Goal: Task Accomplishment & Management: Manage account settings

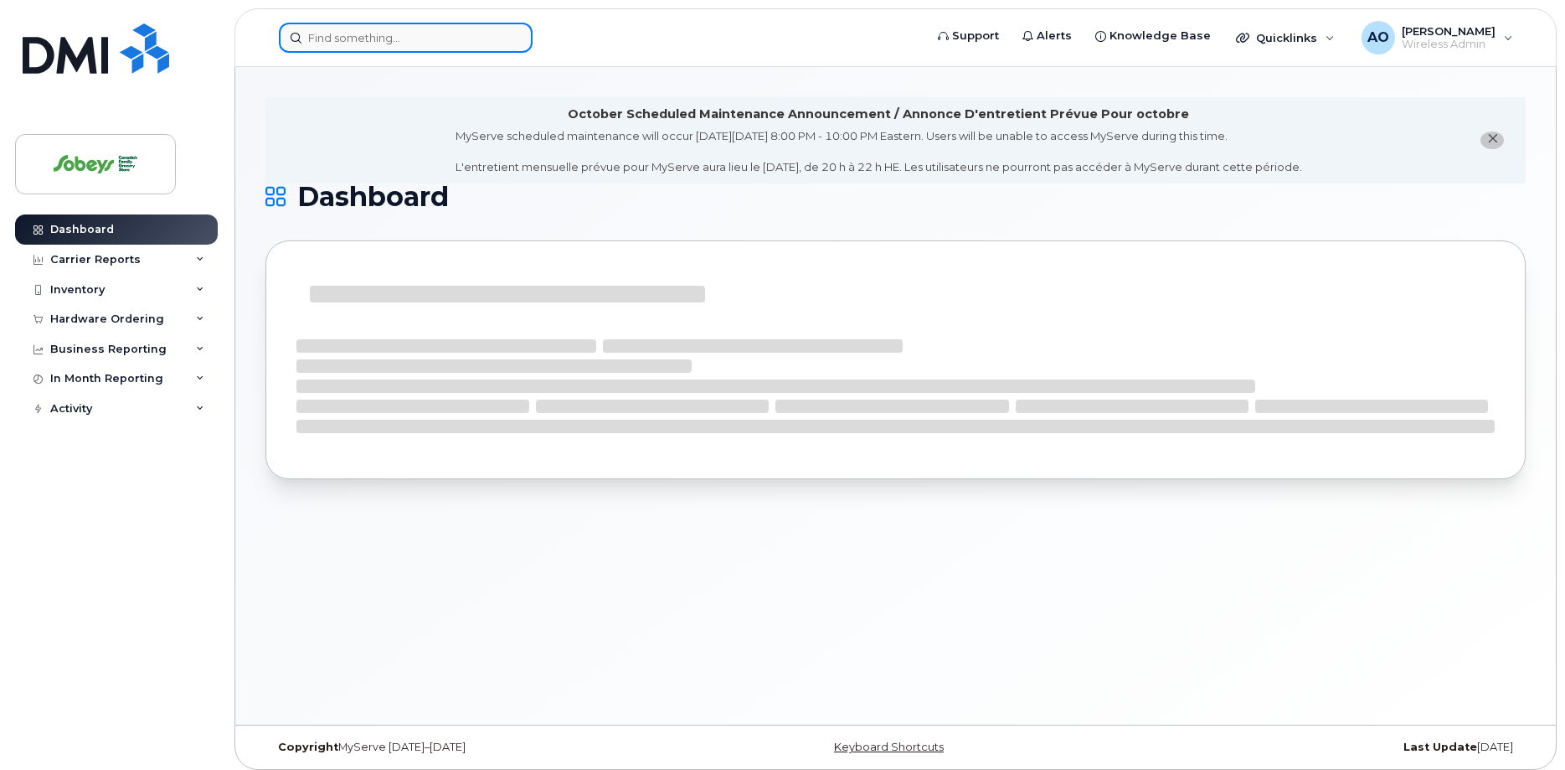
click at [484, 30] on input at bounding box center [406, 38] width 254 height 30
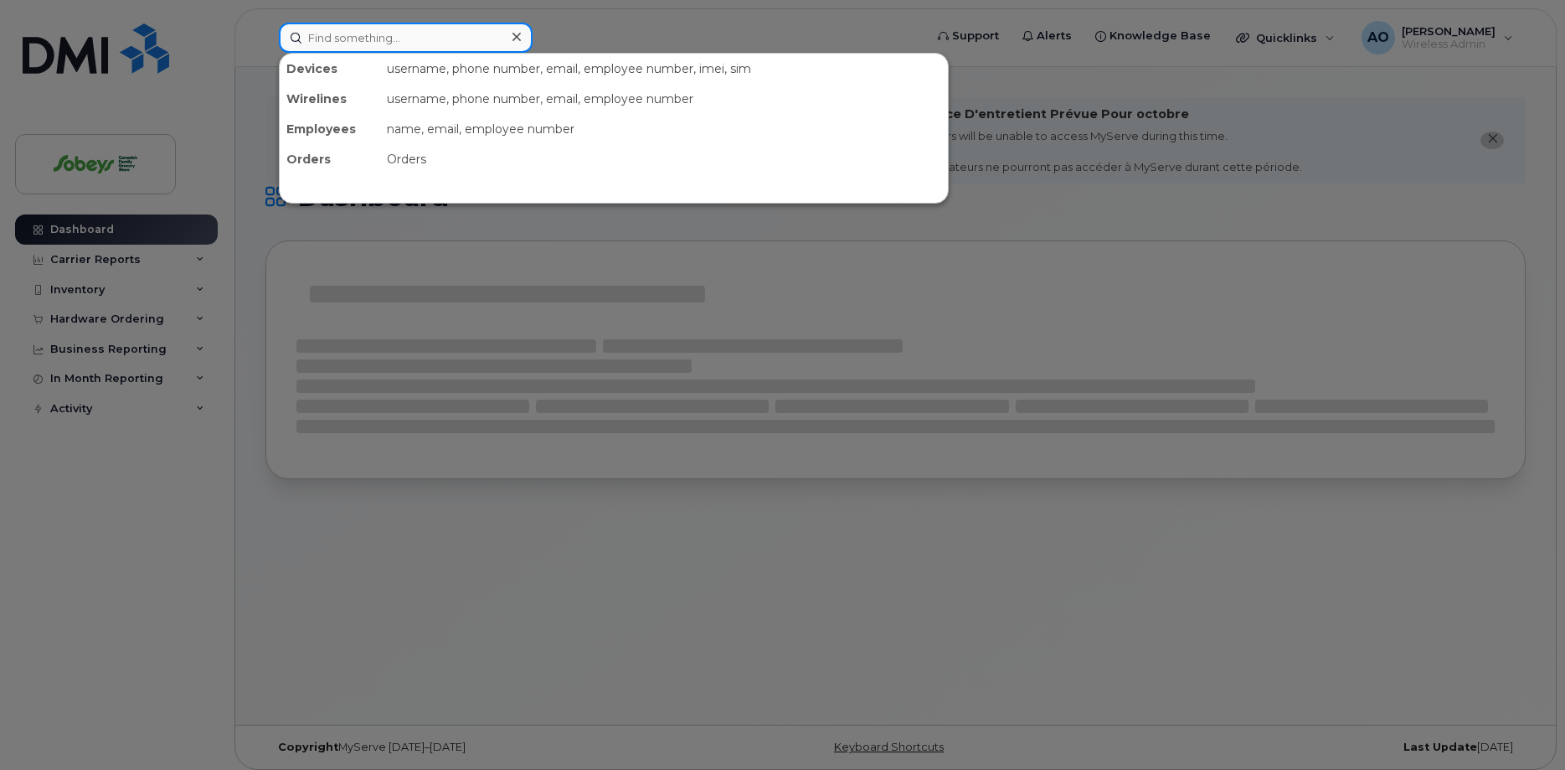
paste input "Ishtiaq Sial"
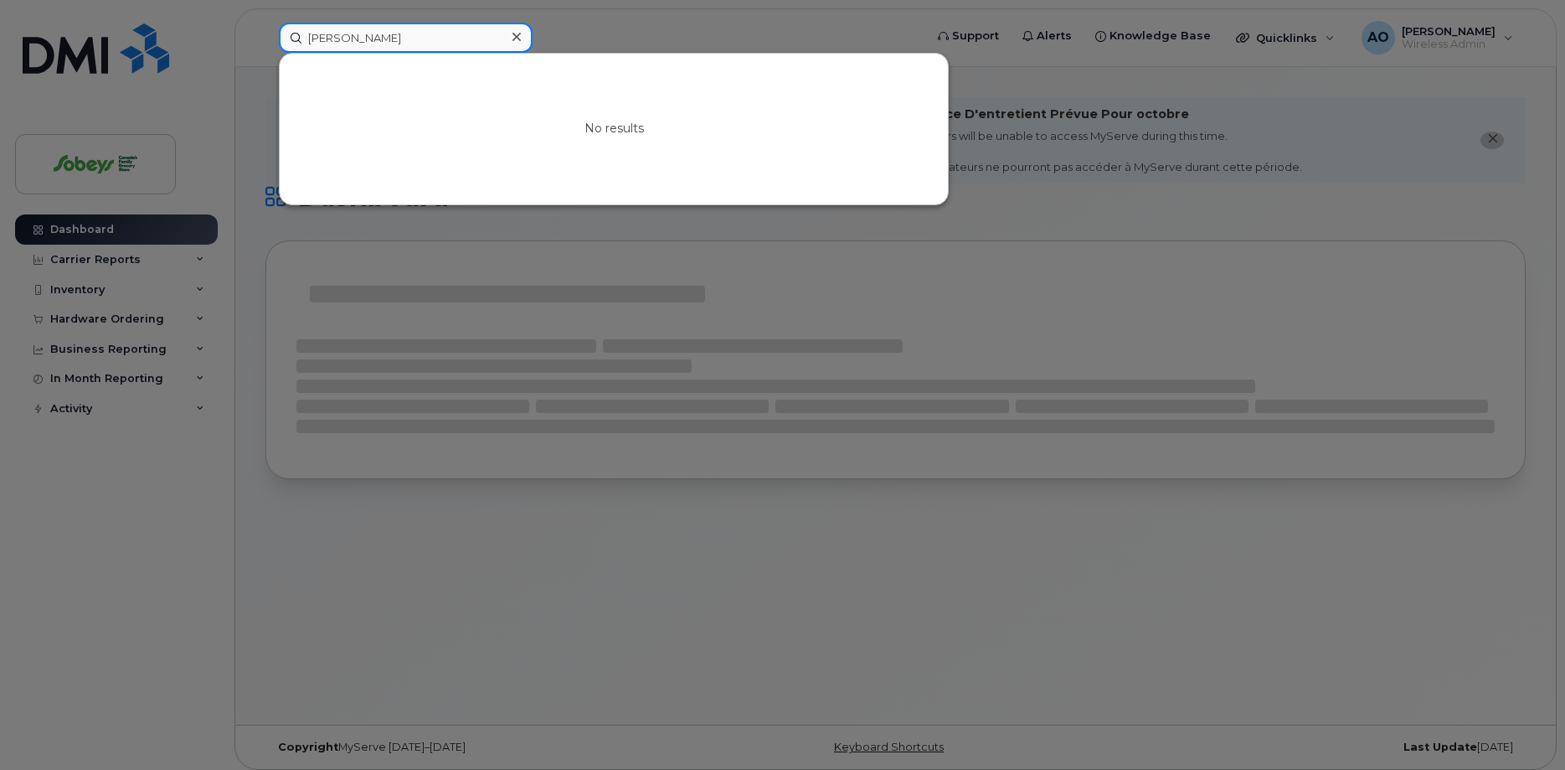
drag, startPoint x: 345, startPoint y: 37, endPoint x: 396, endPoint y: 37, distance: 51.1
click at [396, 37] on input "Ishtiaq Sial" at bounding box center [406, 38] width 254 height 30
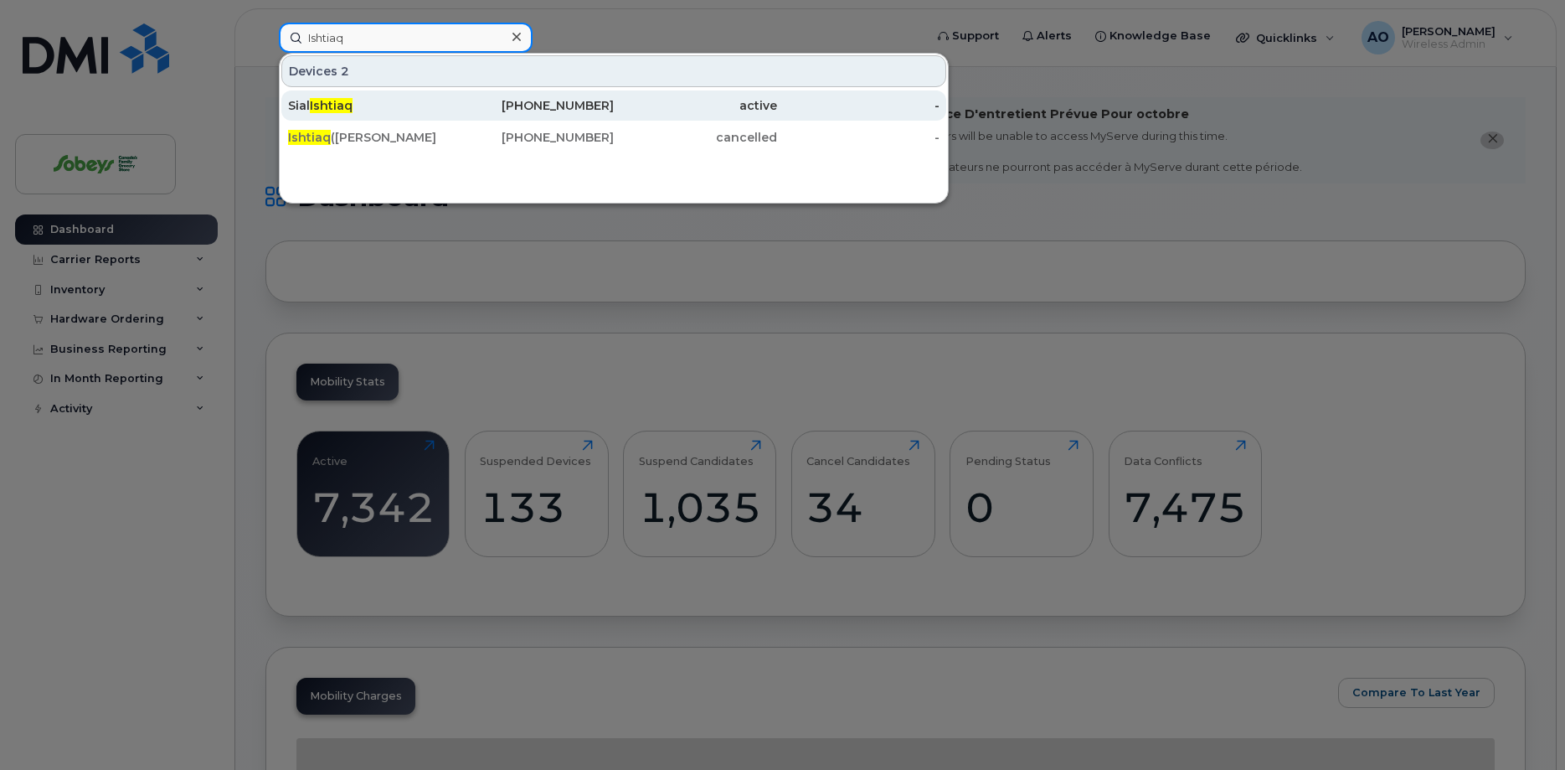
type input "Ishtiaq"
click at [385, 108] on div "Sial Ishtiaq" at bounding box center [369, 105] width 163 height 17
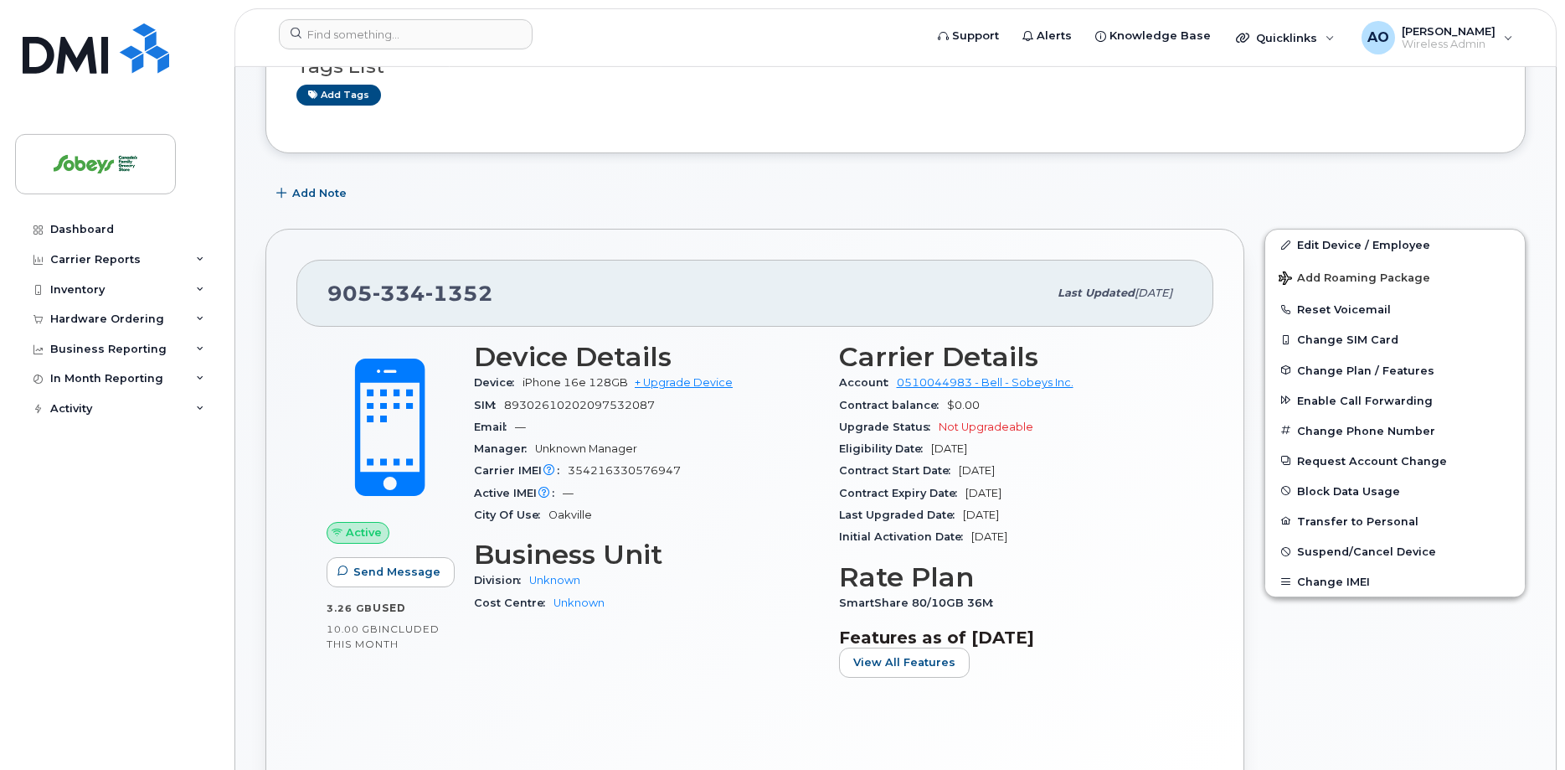
scroll to position [171, 0]
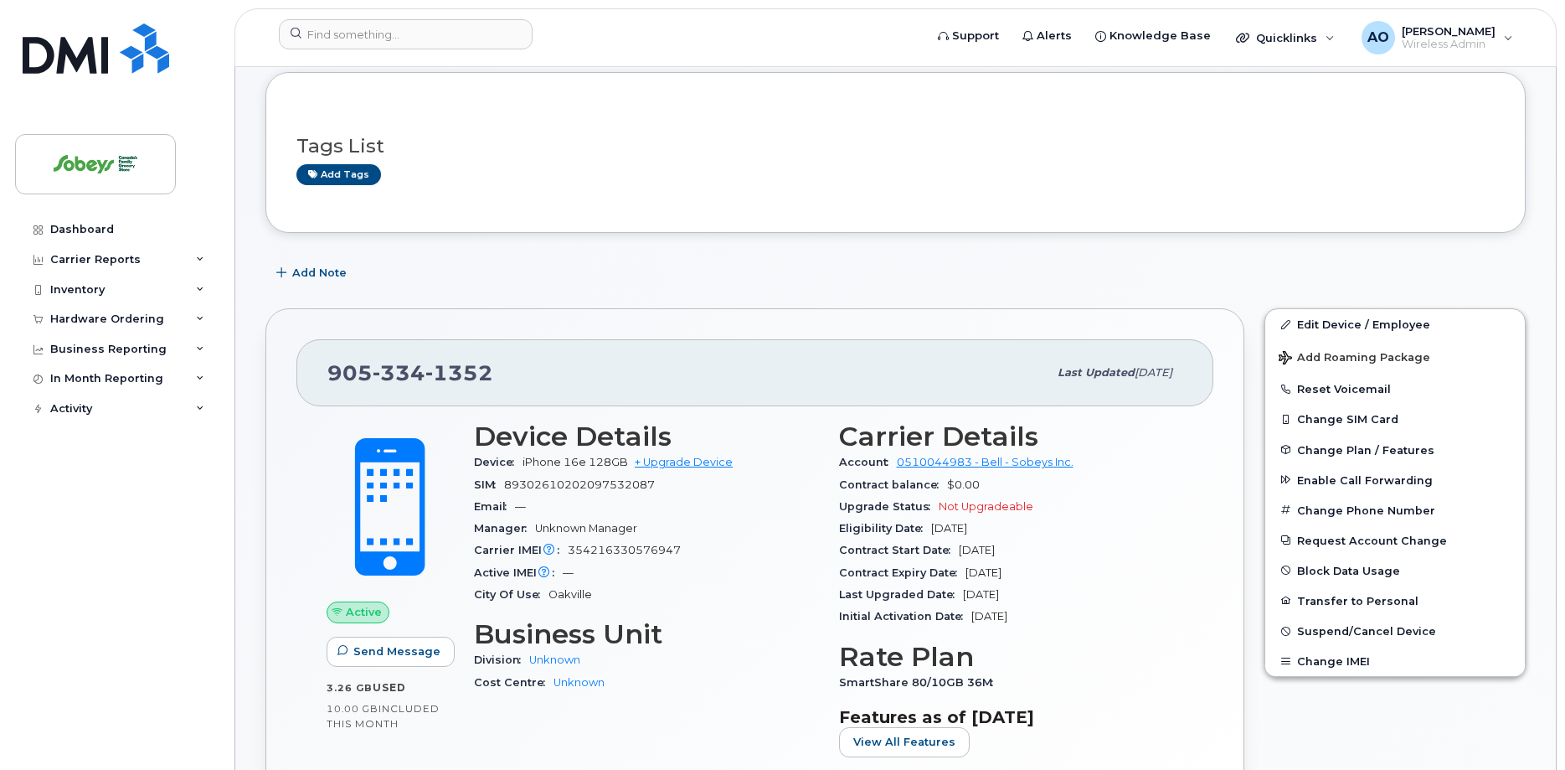
click at [584, 482] on span "89302610202097532087" at bounding box center [579, 484] width 151 height 13
copy div "89302610202097532087"
drag, startPoint x: 626, startPoint y: 466, endPoint x: 522, endPoint y: 461, distance: 104.0
click at [522, 461] on div "Device iPhone 16e 128GB + Upgrade Device" at bounding box center [646, 462] width 345 height 22
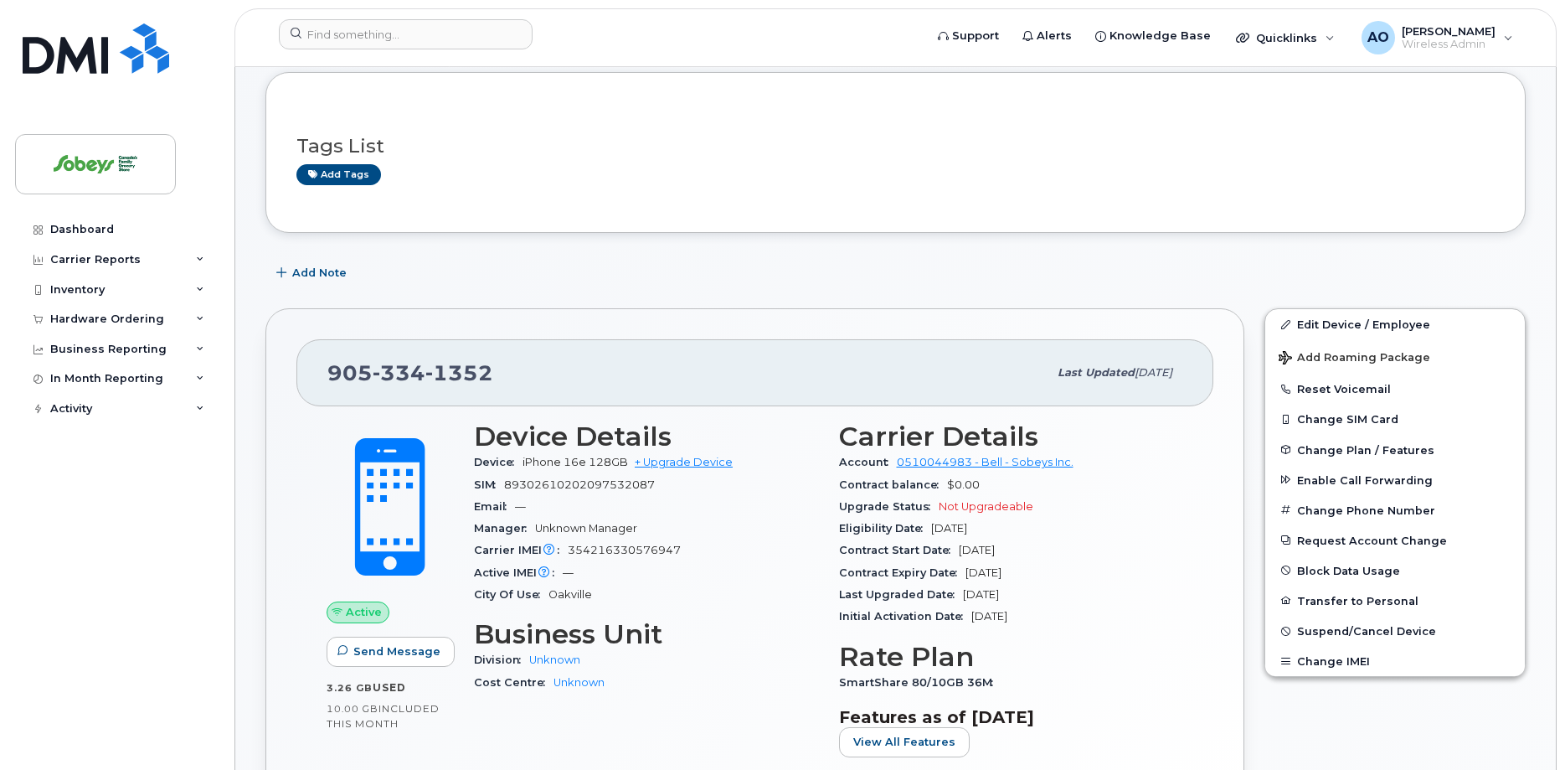
copy div "iPhone 16e 128GB"
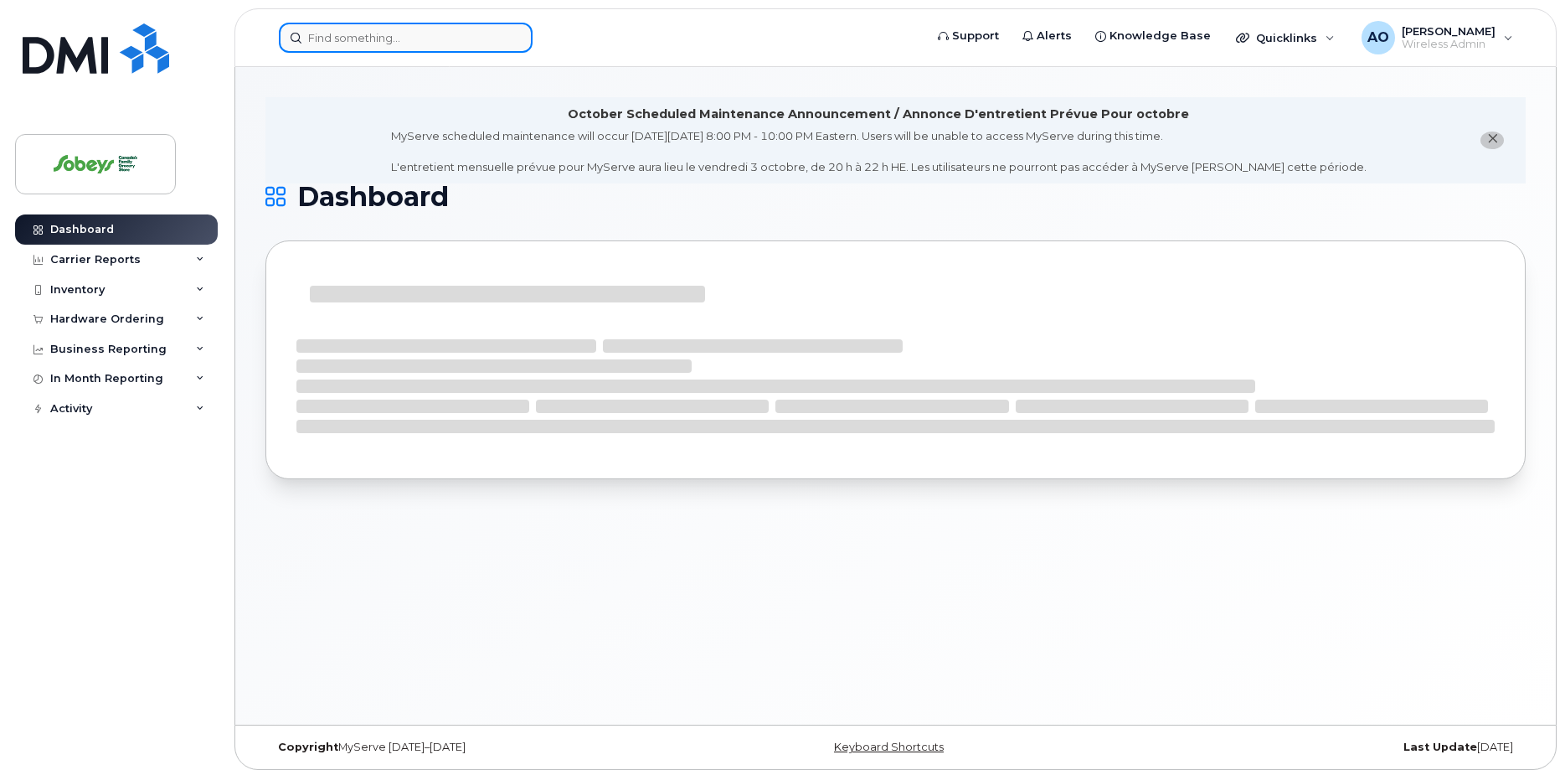
click at [394, 30] on input at bounding box center [406, 38] width 254 height 30
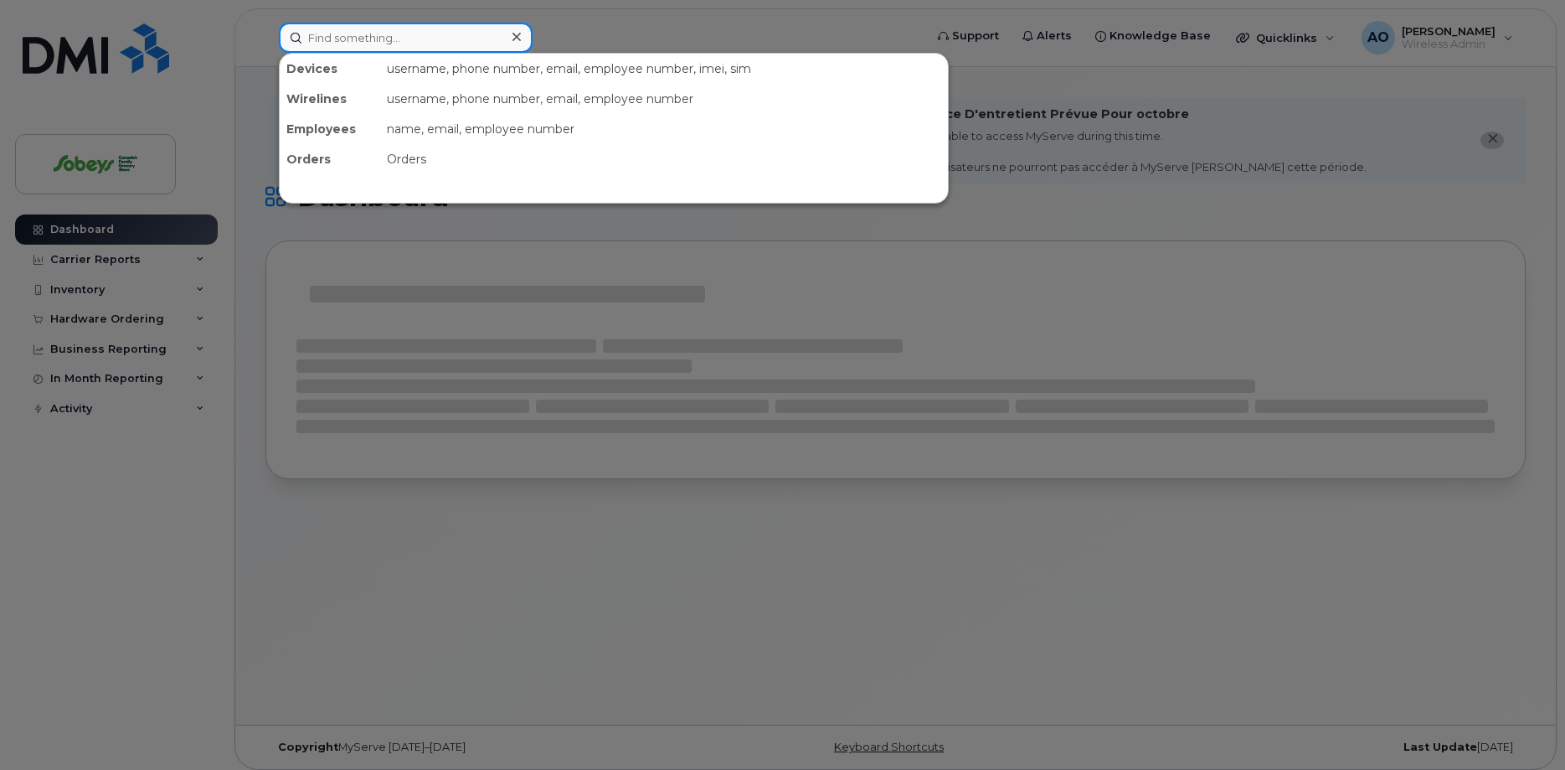
paste input "902-229-9654"
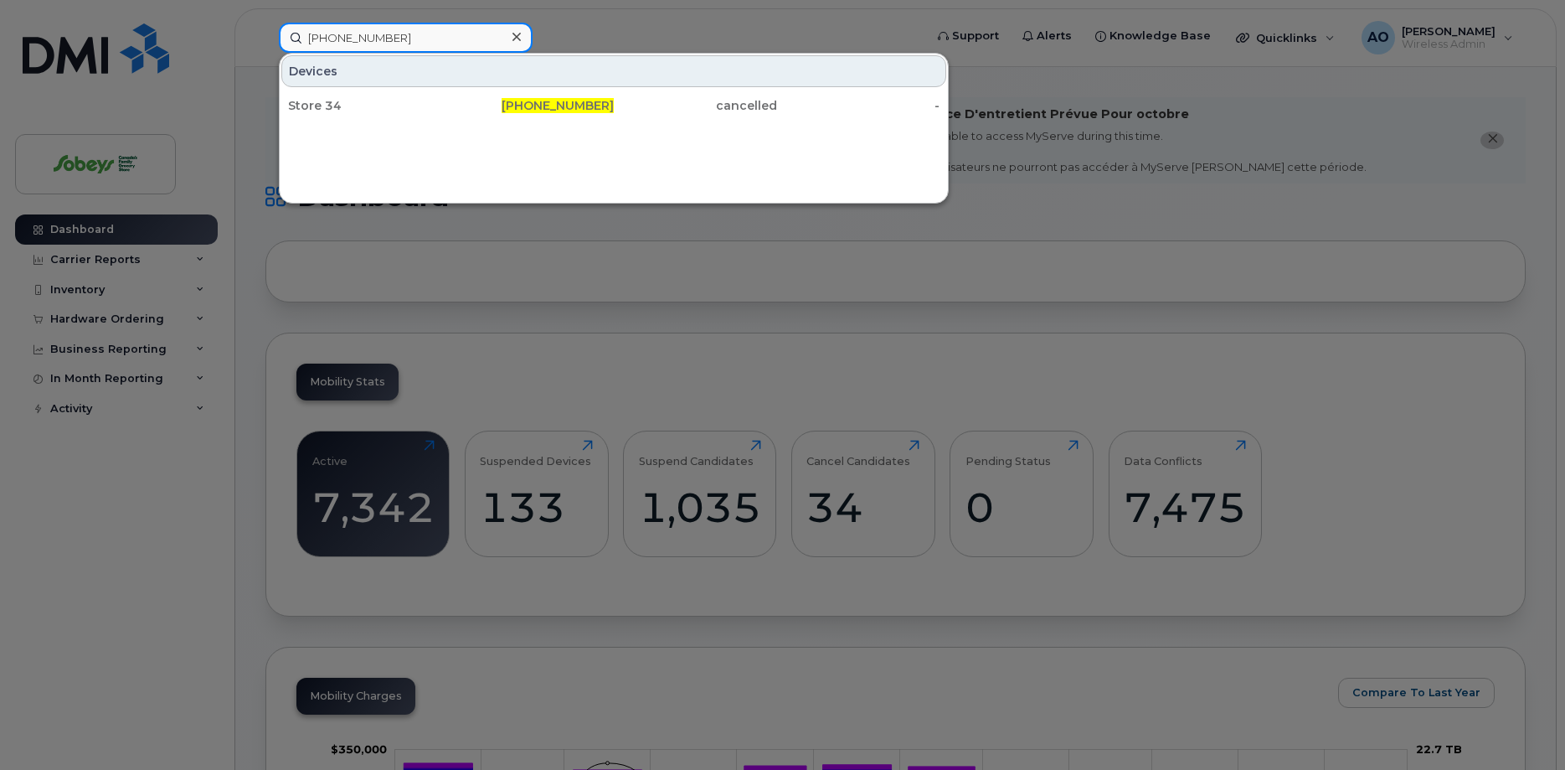
click at [363, 37] on input "902-229-9654" at bounding box center [406, 38] width 254 height 30
click at [363, 38] on input "902-229-9654" at bounding box center [406, 38] width 254 height 30
paste input "Ishtiaq"
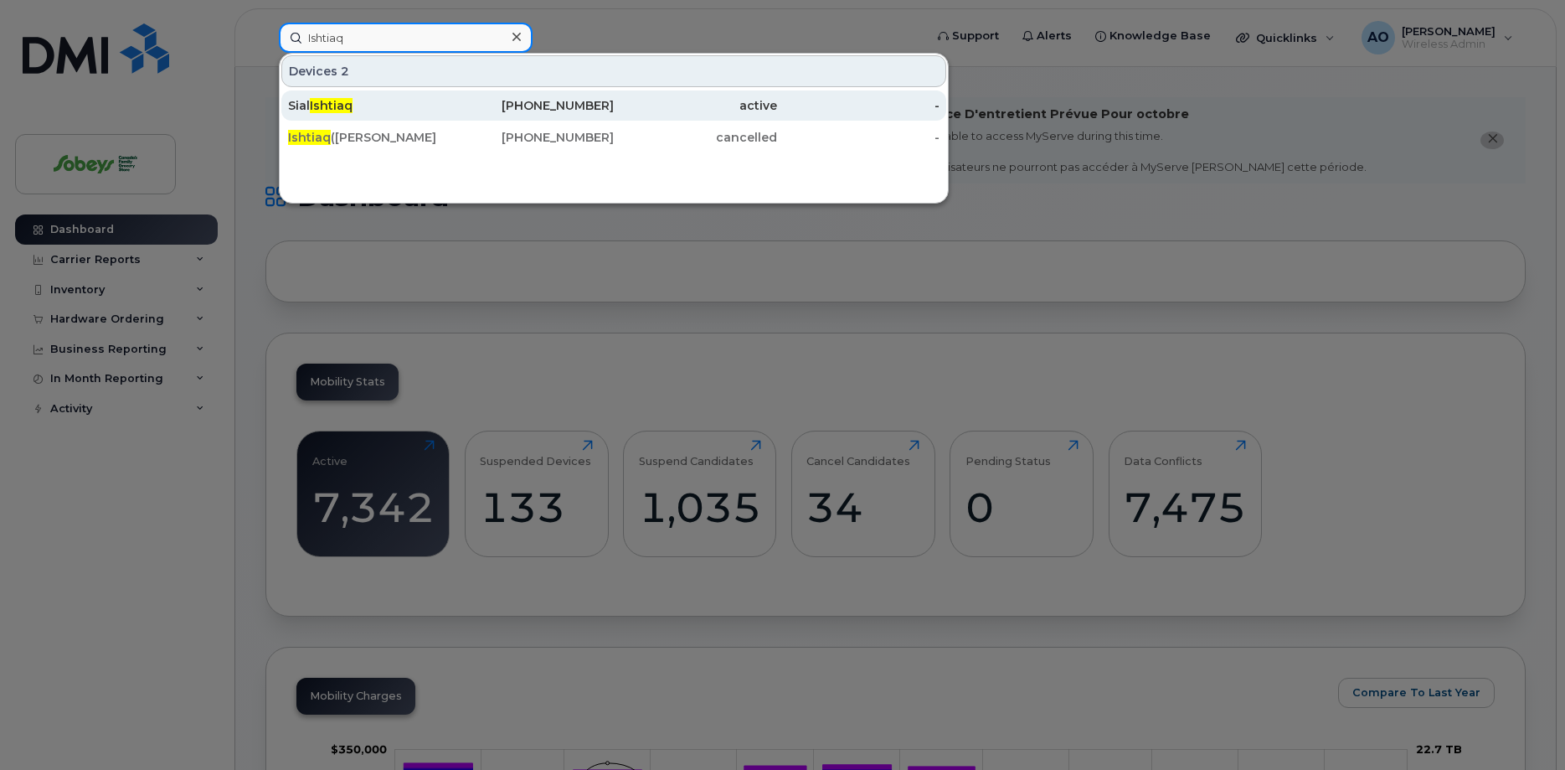
type input "Ishtiaq"
click at [351, 106] on span "Ishtiaq" at bounding box center [331, 105] width 43 height 15
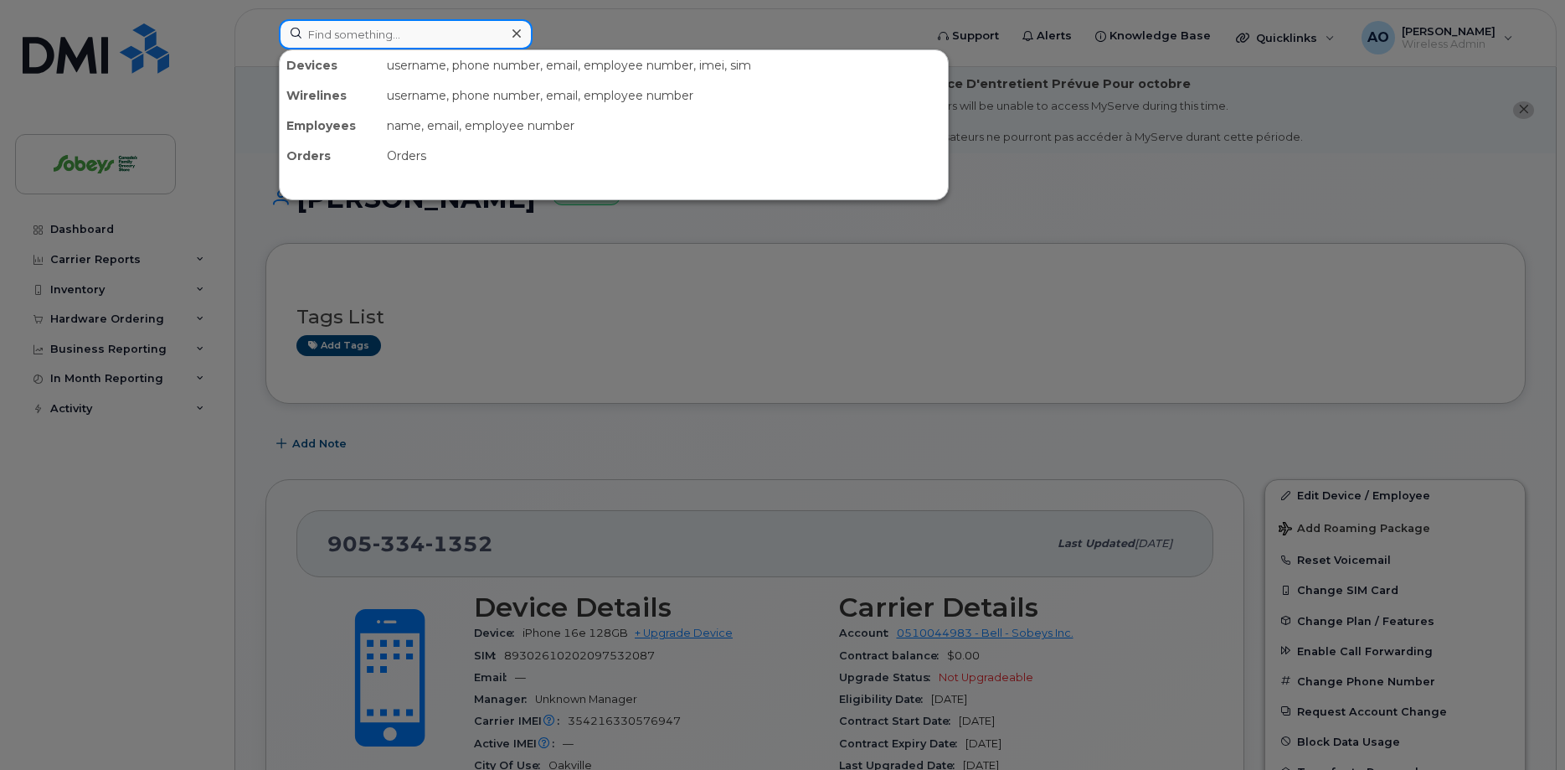
click at [342, 42] on input at bounding box center [406, 34] width 254 height 30
paste input "416-697-8092"
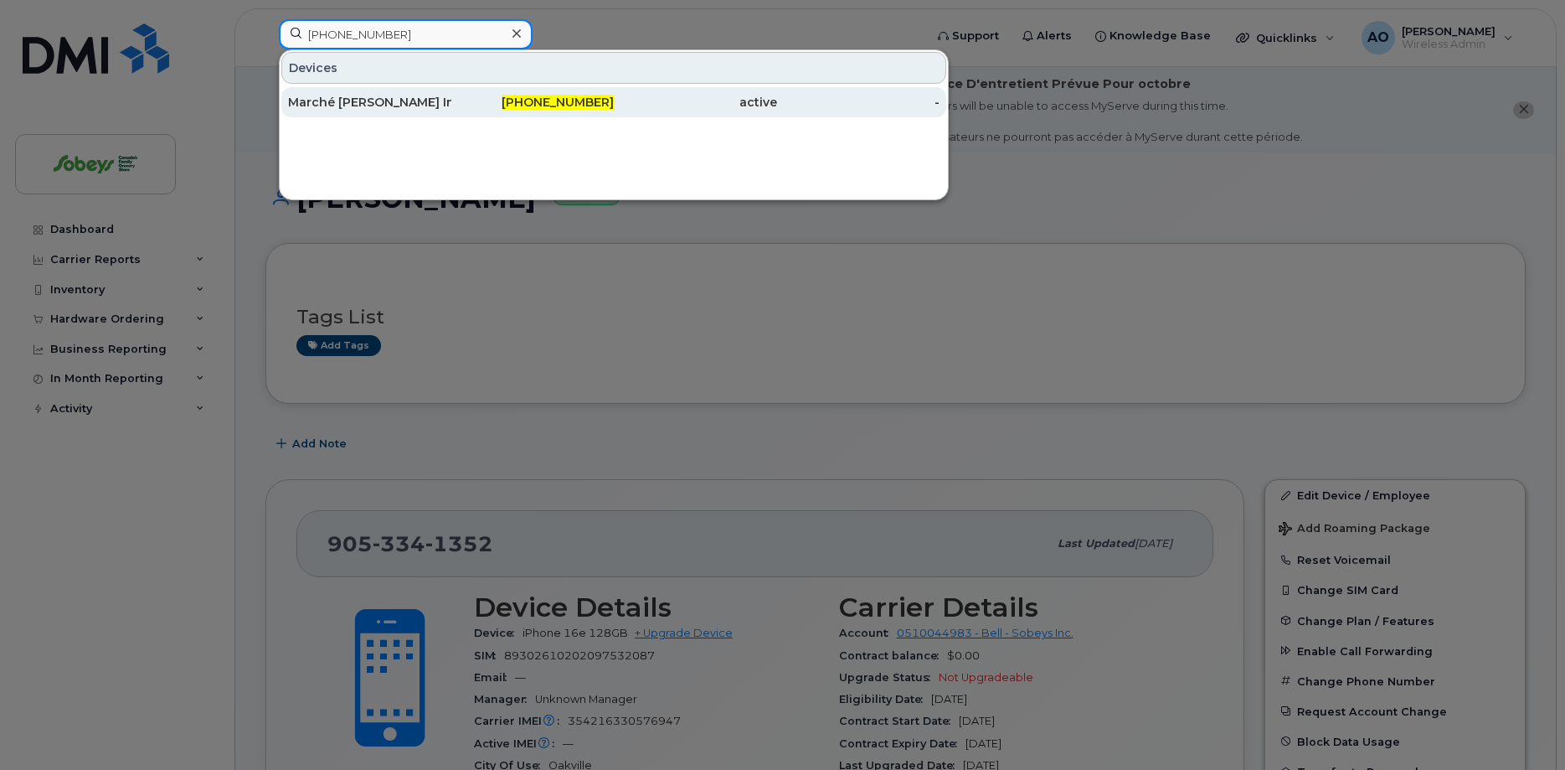
type input "[PHONE_NUMBER]"
click at [348, 101] on div "Marché [PERSON_NAME] Inc. [GEOGRAPHIC_DATA]" at bounding box center [369, 102] width 163 height 17
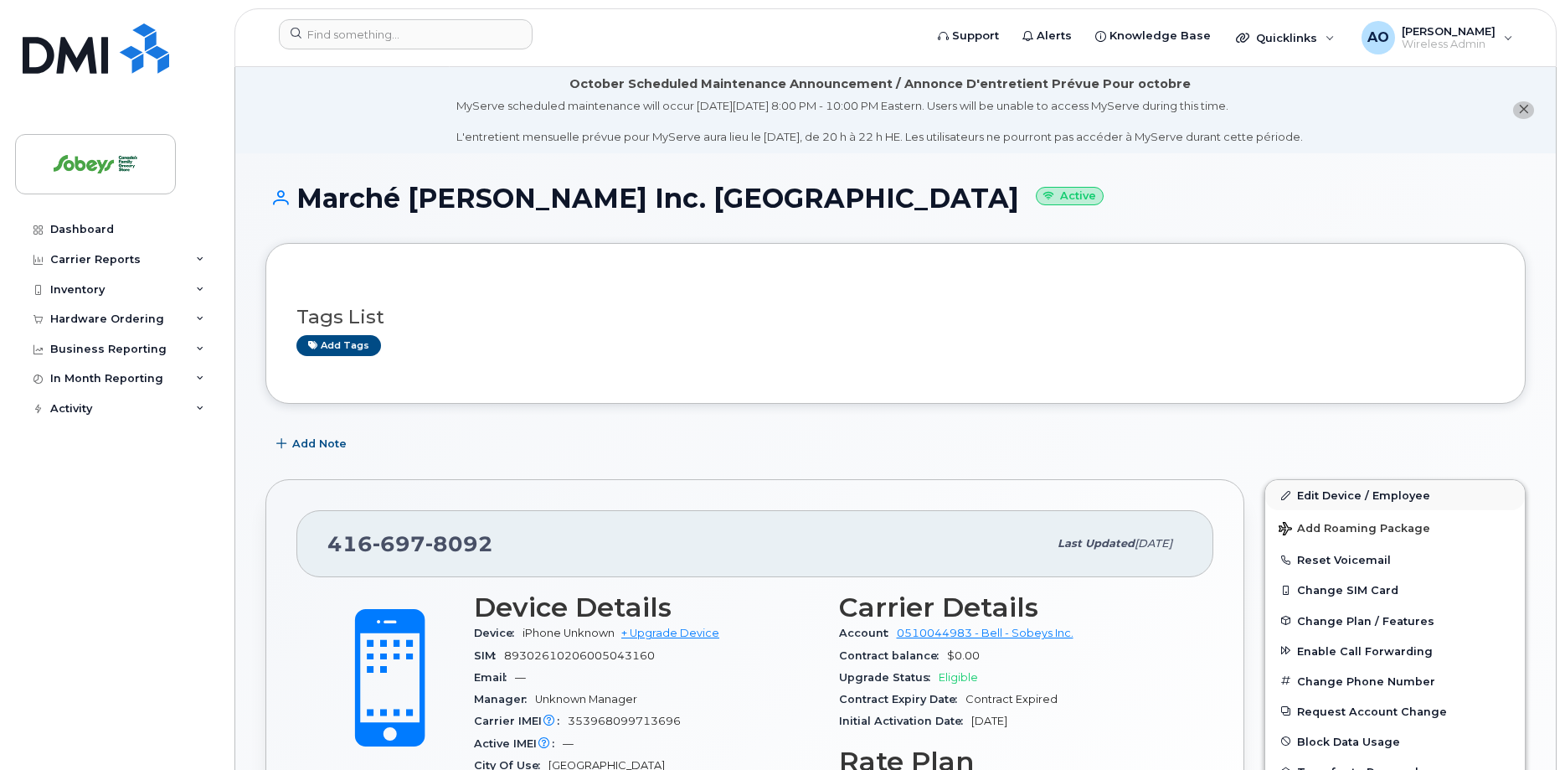
scroll to position [85, 0]
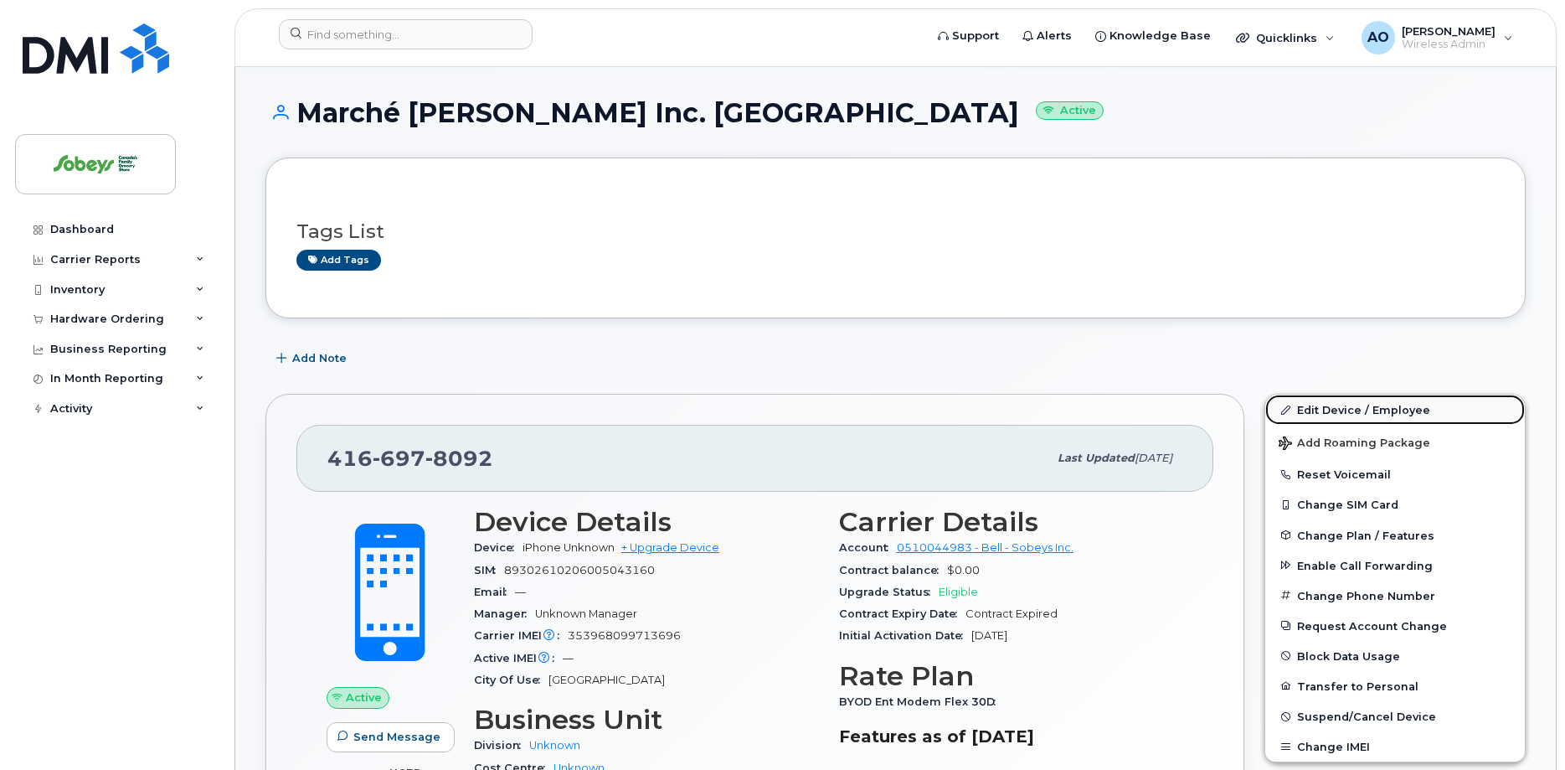
click at [1381, 411] on link "Edit Device / Employee" at bounding box center [1395, 409] width 260 height 30
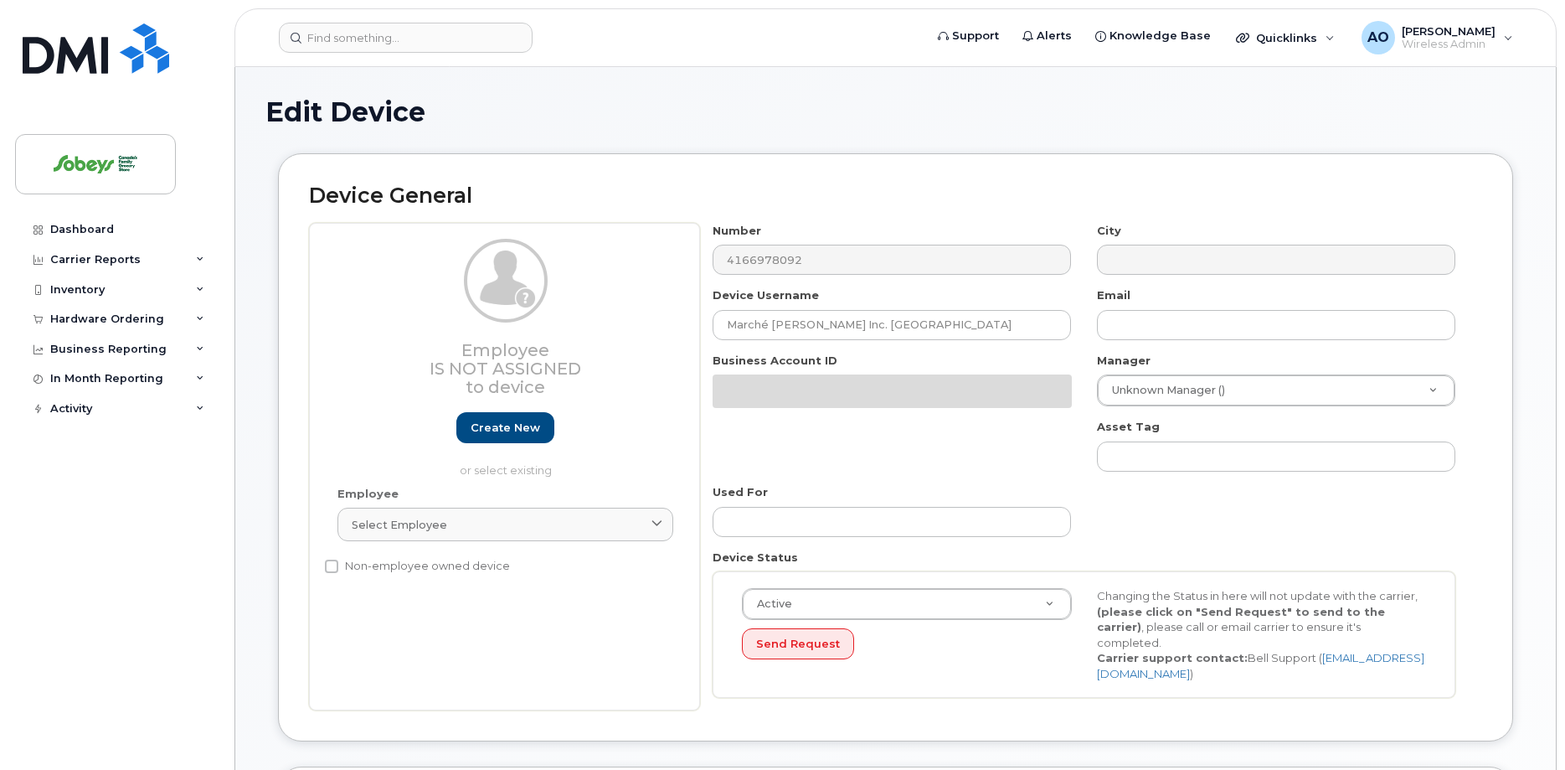
select select "17270599"
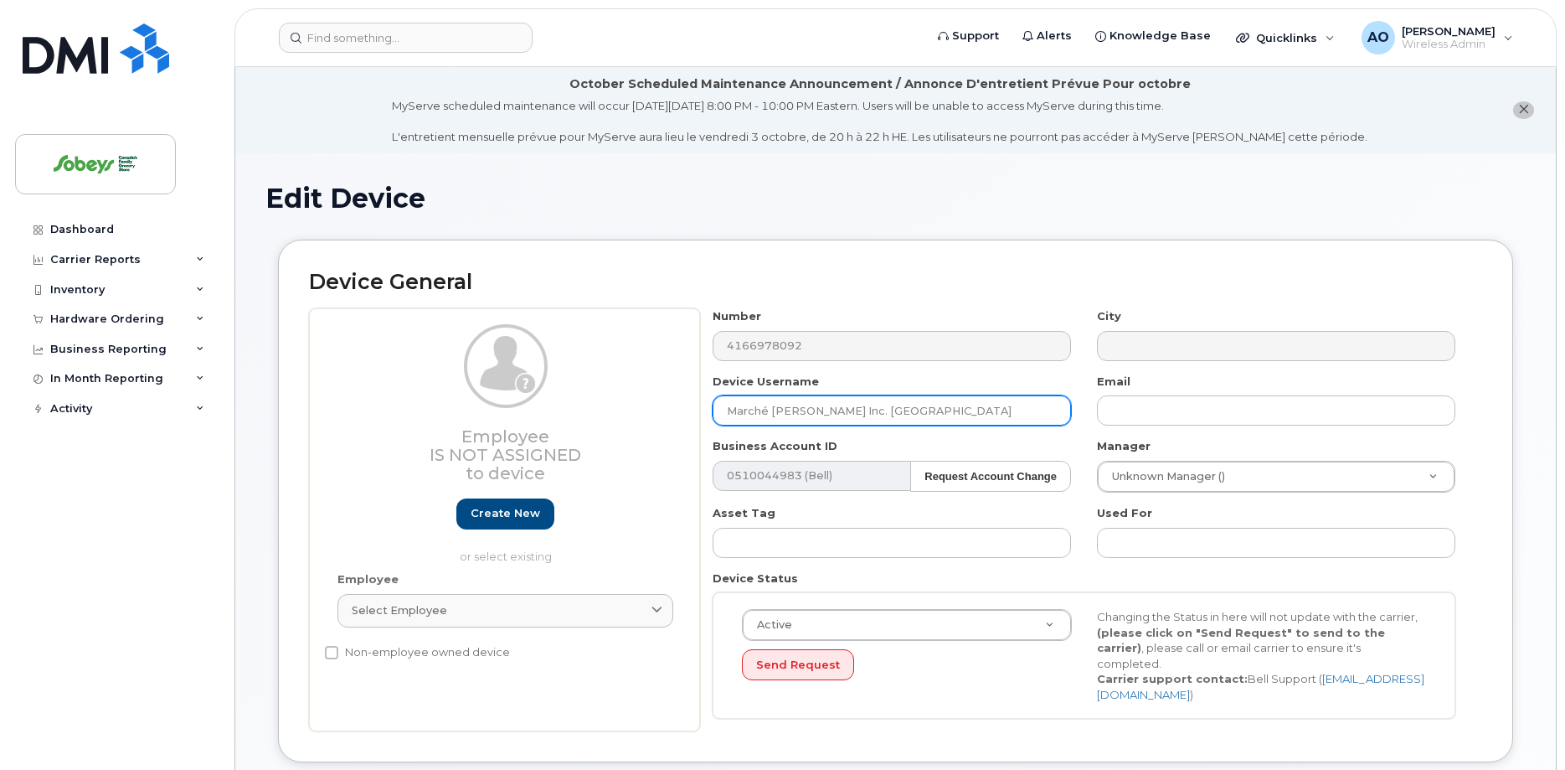
drag, startPoint x: 905, startPoint y: 411, endPoint x: 592, endPoint y: 398, distance: 313.4
click at [713, 398] on input "Marché [PERSON_NAME] Inc. [GEOGRAPHIC_DATA]" at bounding box center [892, 410] width 358 height 30
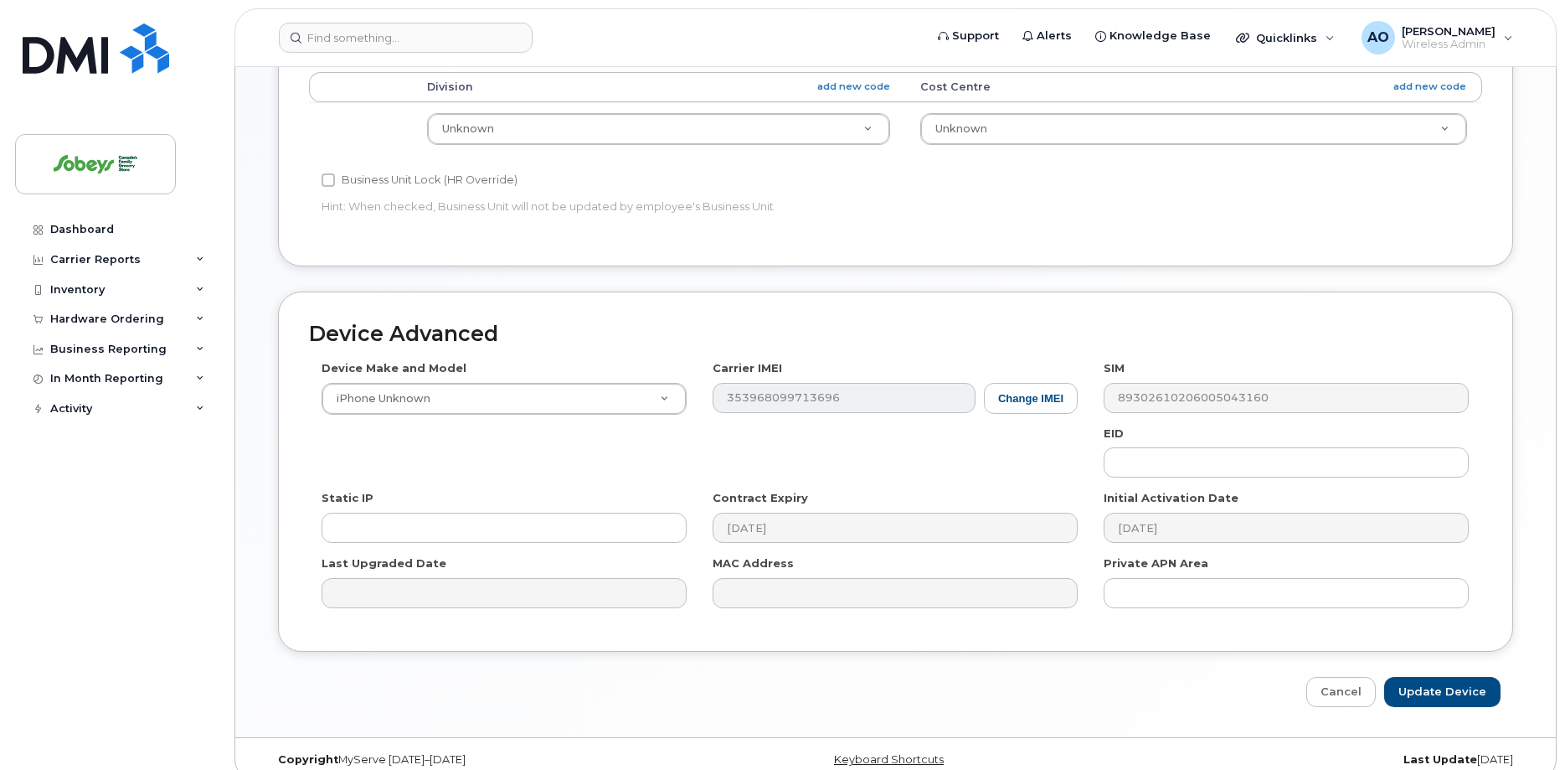
scroll to position [790, 0]
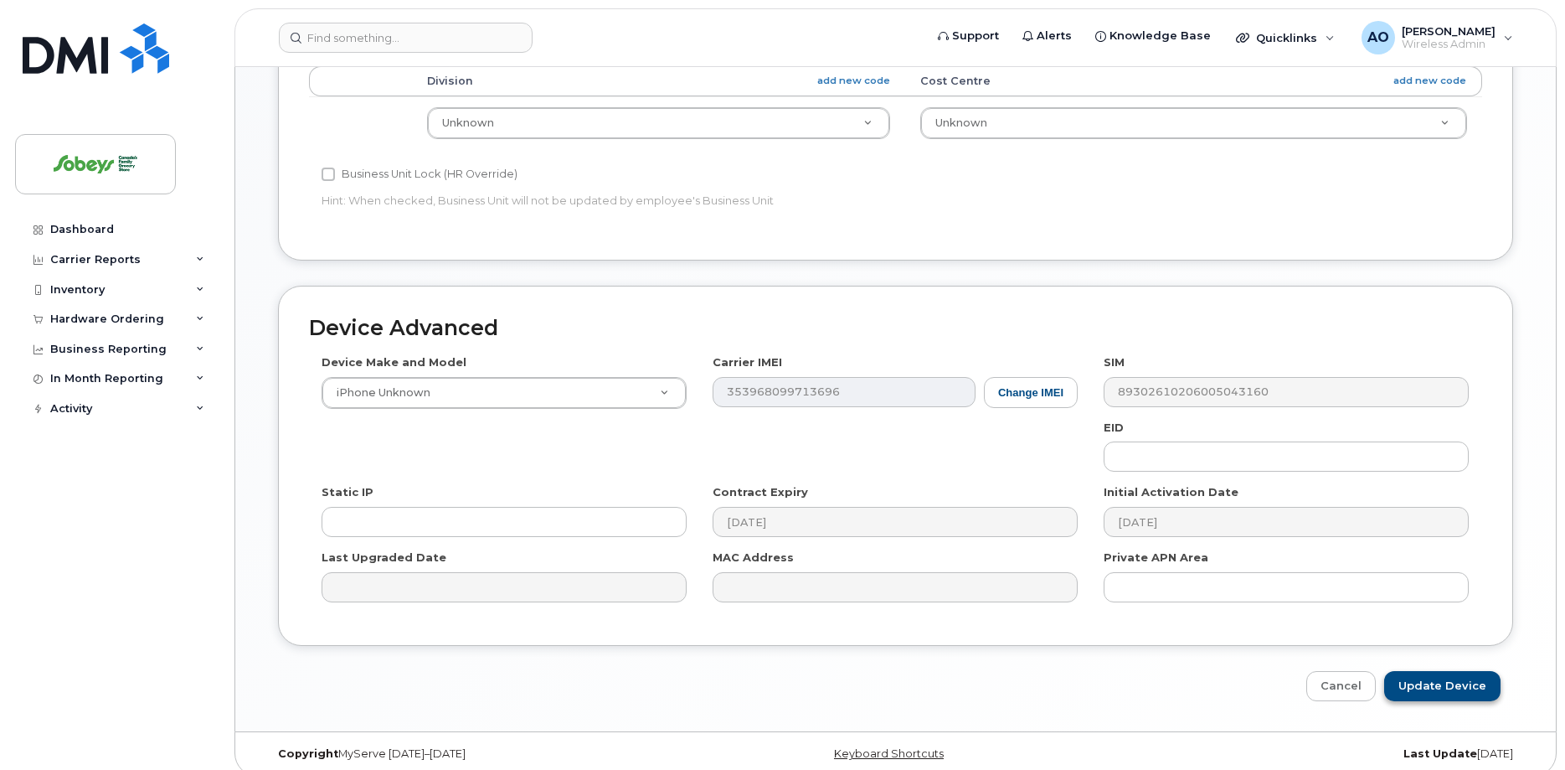
type input "8222 IGA"
click at [1434, 671] on input "Update Device" at bounding box center [1442, 686] width 116 height 31
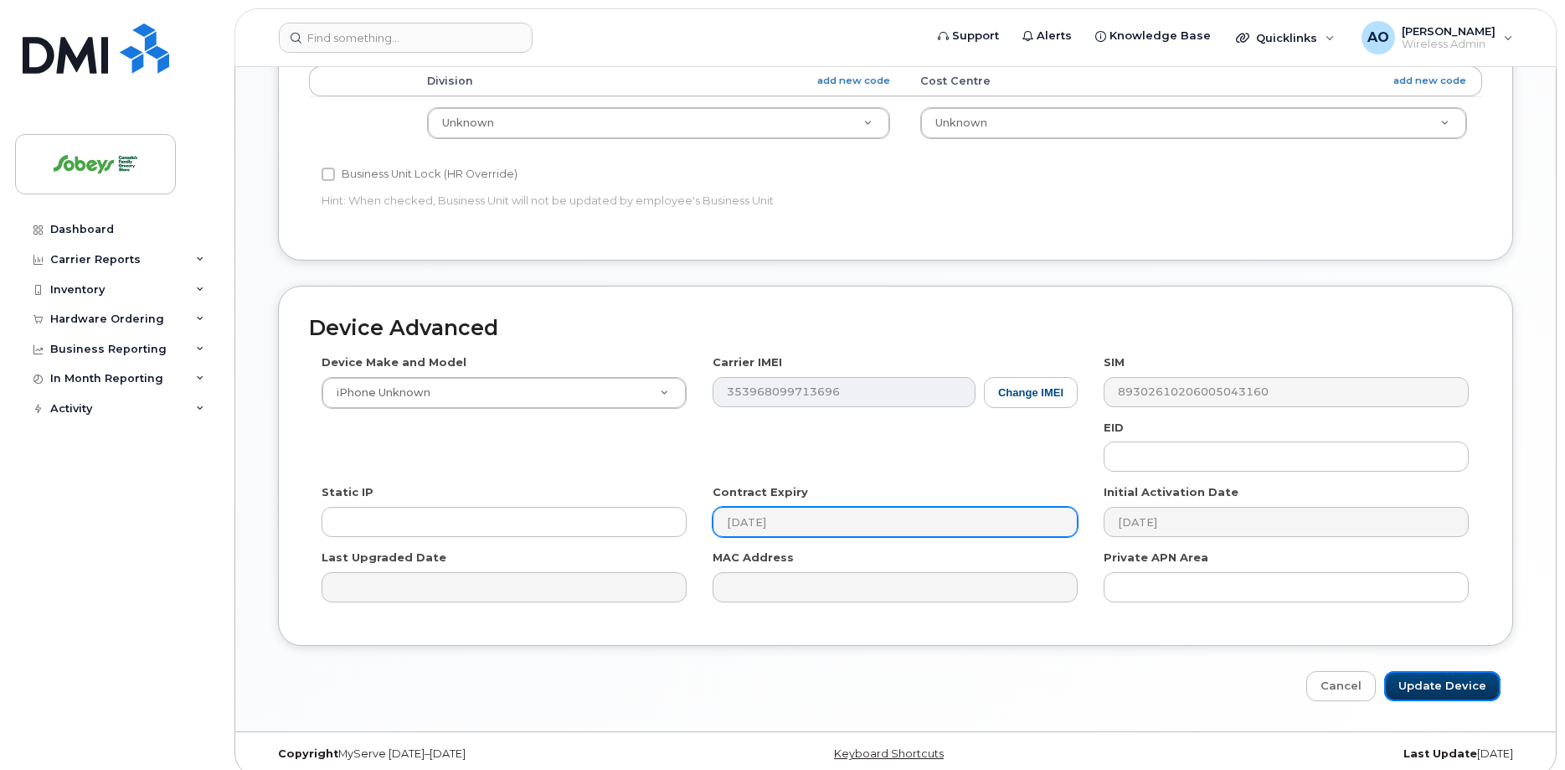
type input "Saving..."
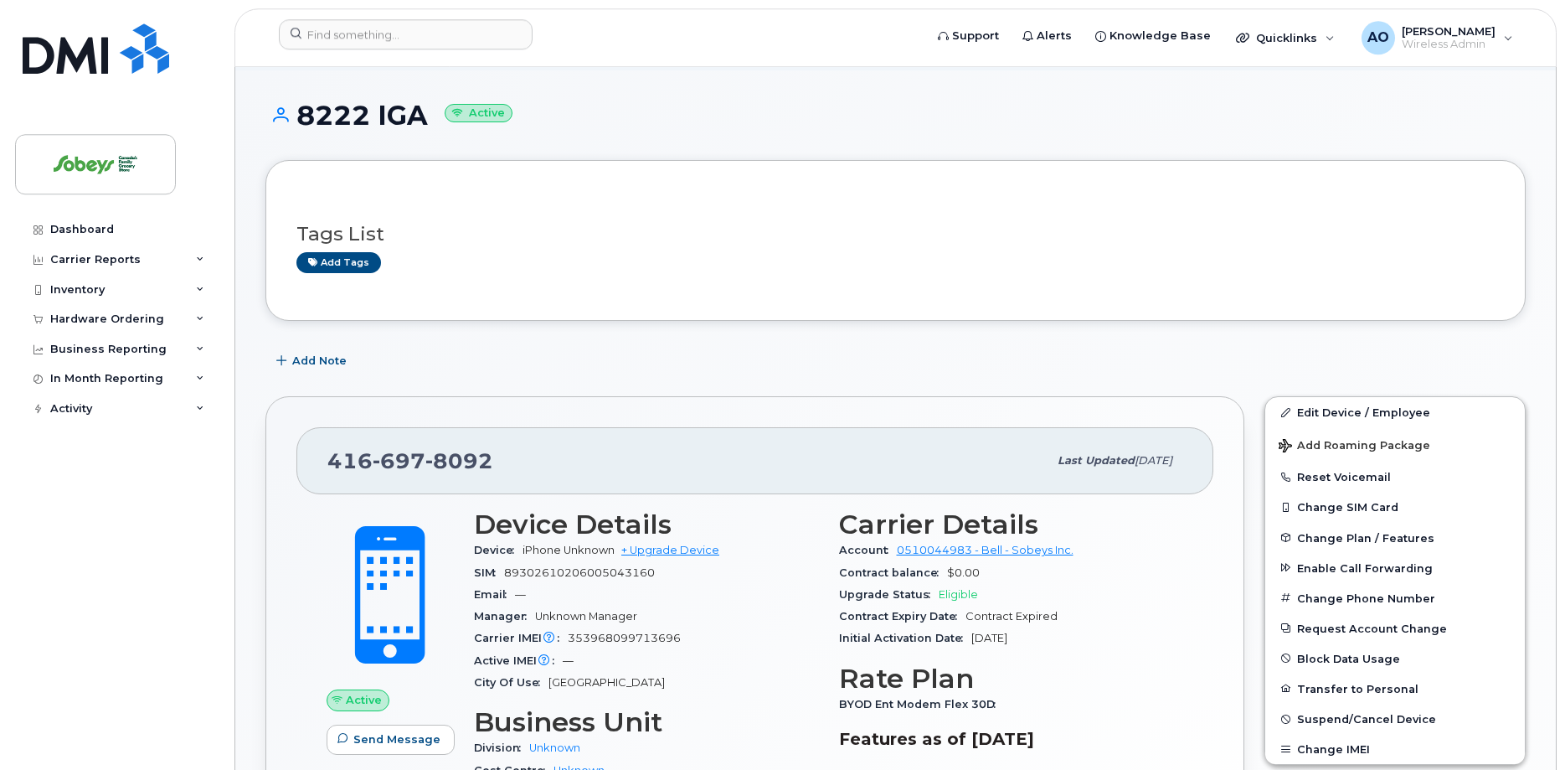
scroll to position [85, 0]
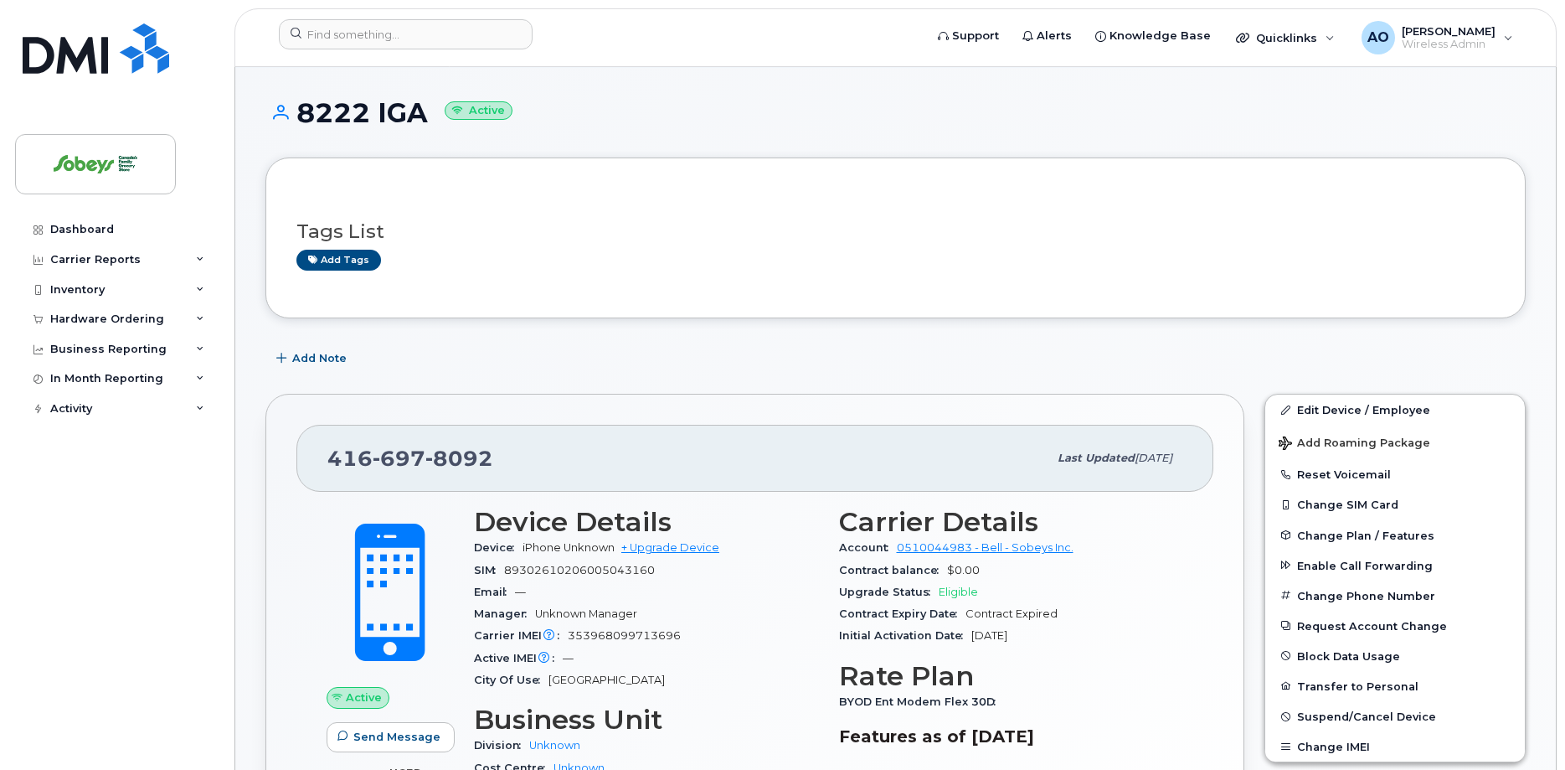
click at [593, 569] on span "89302610206005043160" at bounding box center [579, 570] width 151 height 13
copy div "89302610206005043160"
click at [632, 636] on span "353968099713696" at bounding box center [624, 635] width 113 height 13
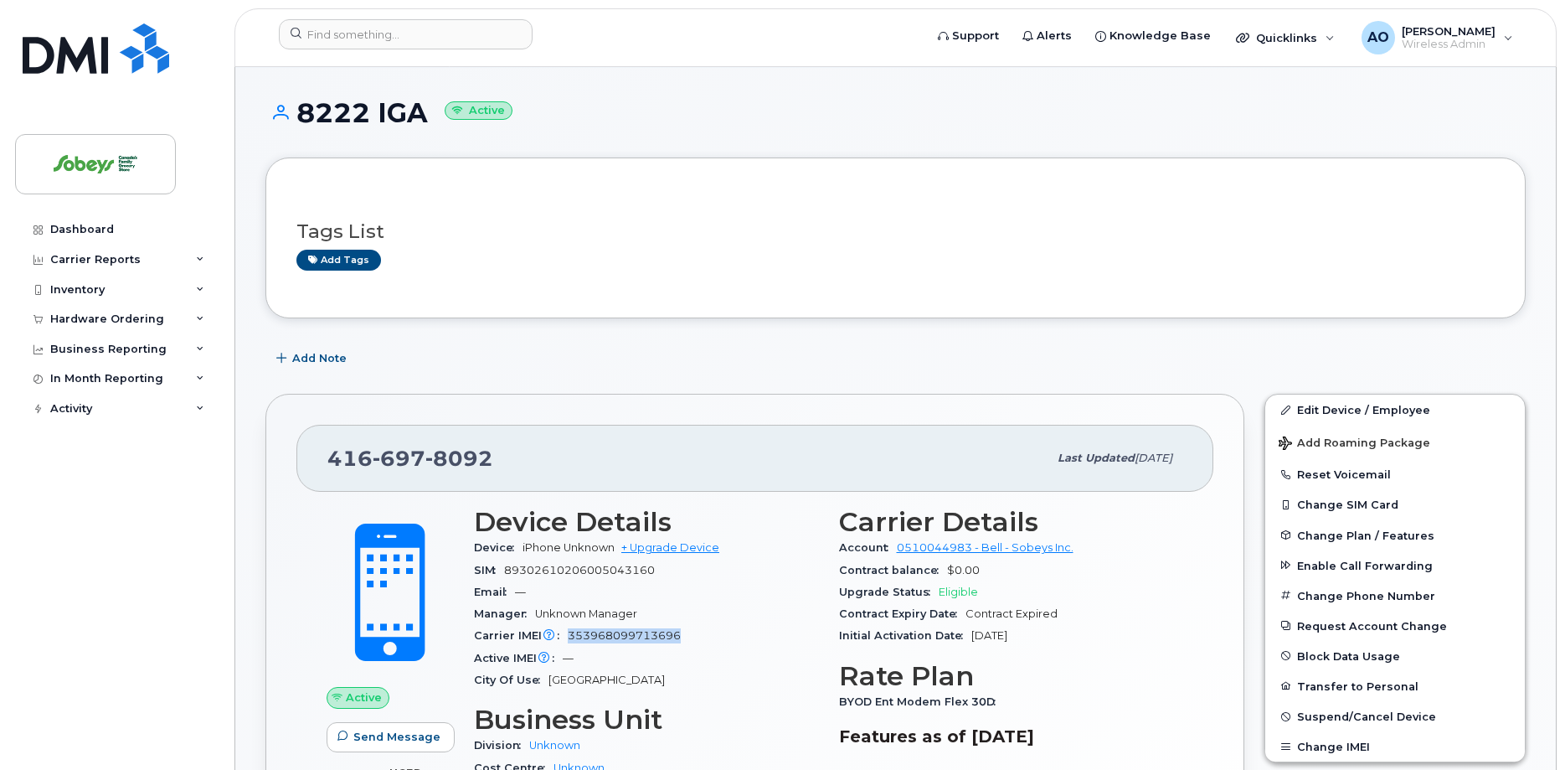
copy span "353968099713696"
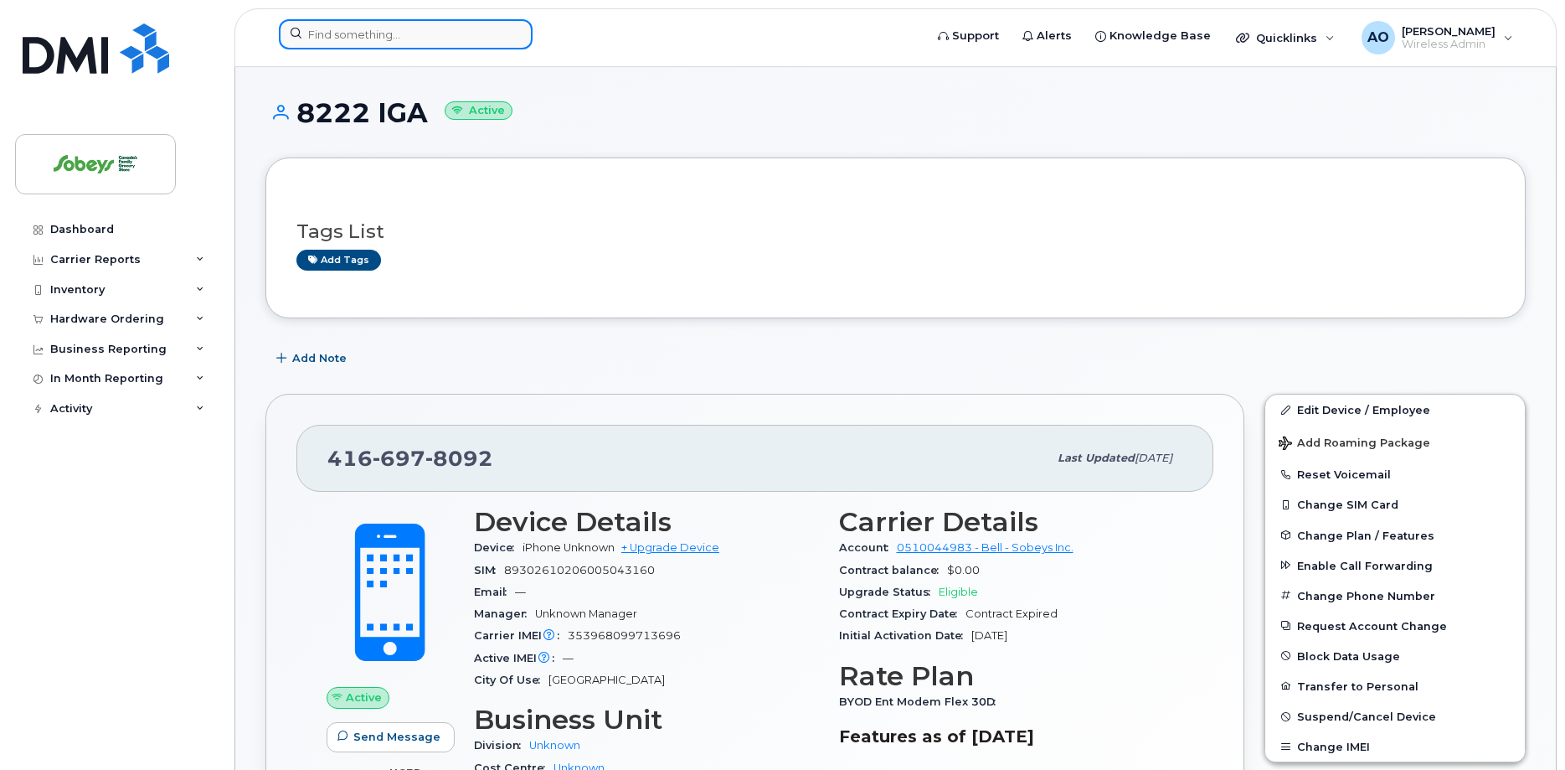
click at [368, 35] on input at bounding box center [406, 34] width 254 height 30
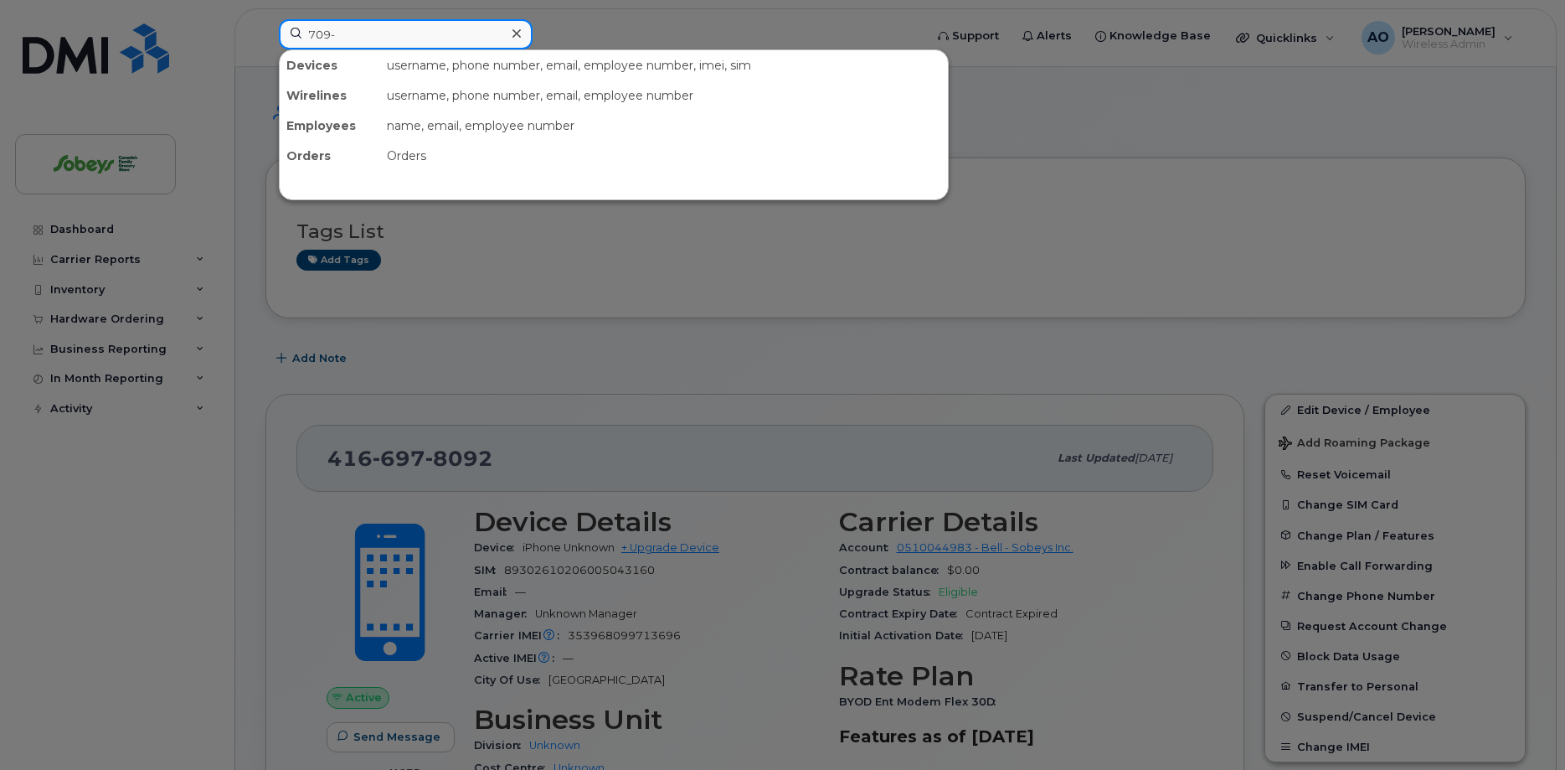
paste input "714-1576"
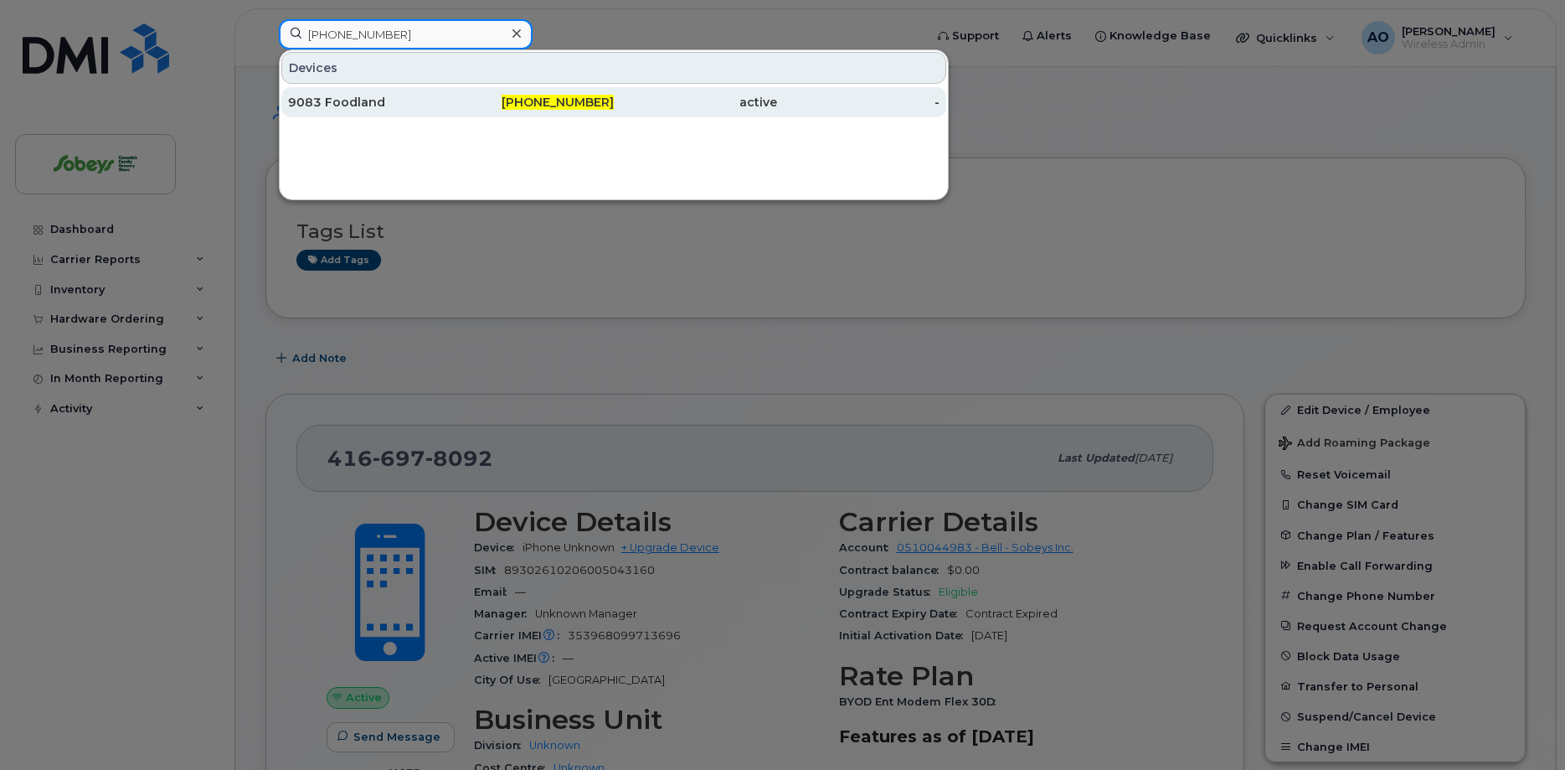
type input "709-714-1576"
click at [345, 95] on div "9083 Foodland" at bounding box center [369, 102] width 163 height 17
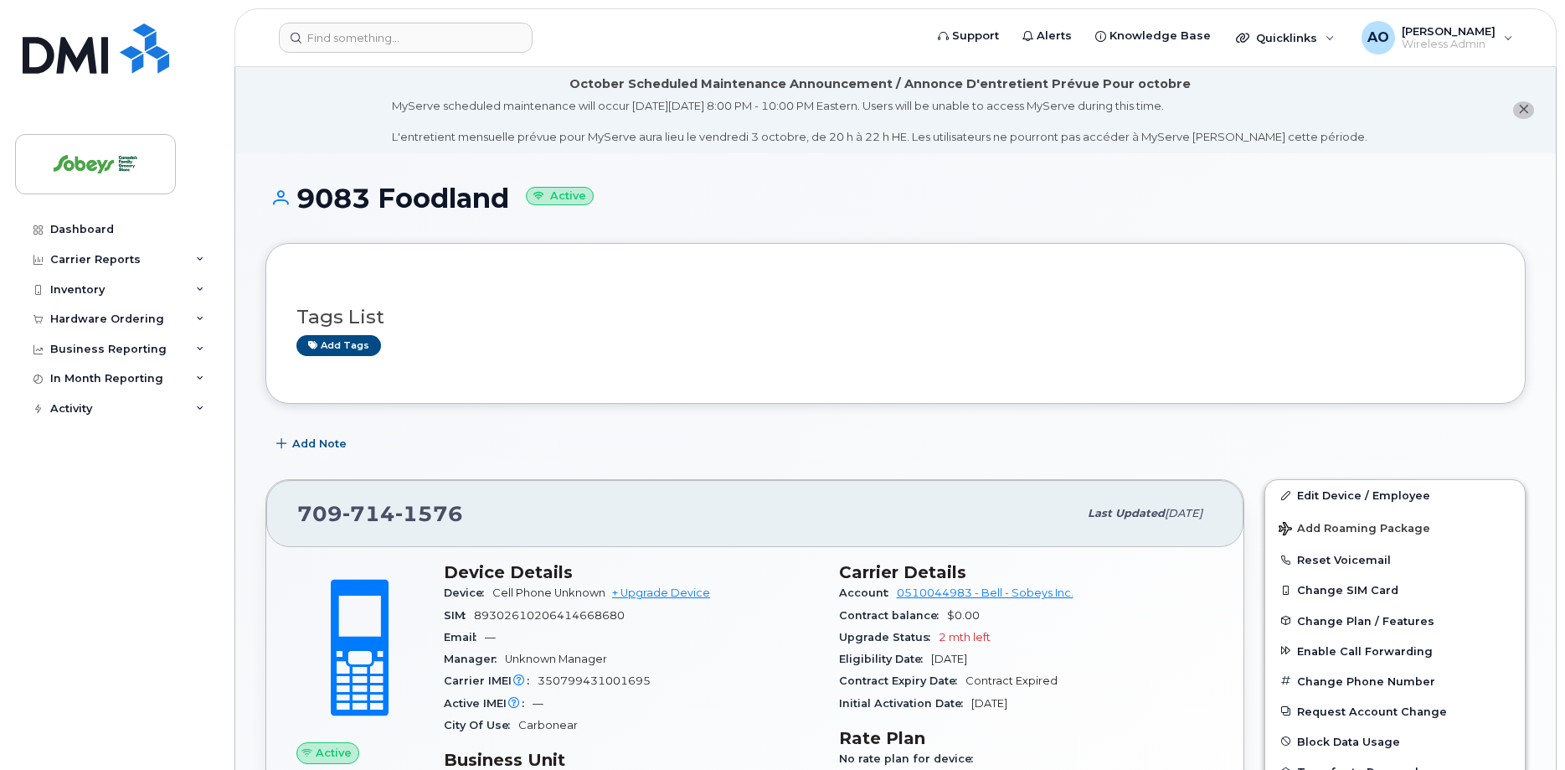
drag, startPoint x: 299, startPoint y: 195, endPoint x: 513, endPoint y: 194, distance: 214.4
click at [513, 194] on h1 "9083 Foodland Active" at bounding box center [895, 197] width 1260 height 29
click at [1342, 492] on link "Edit Device / Employee" at bounding box center [1395, 495] width 260 height 30
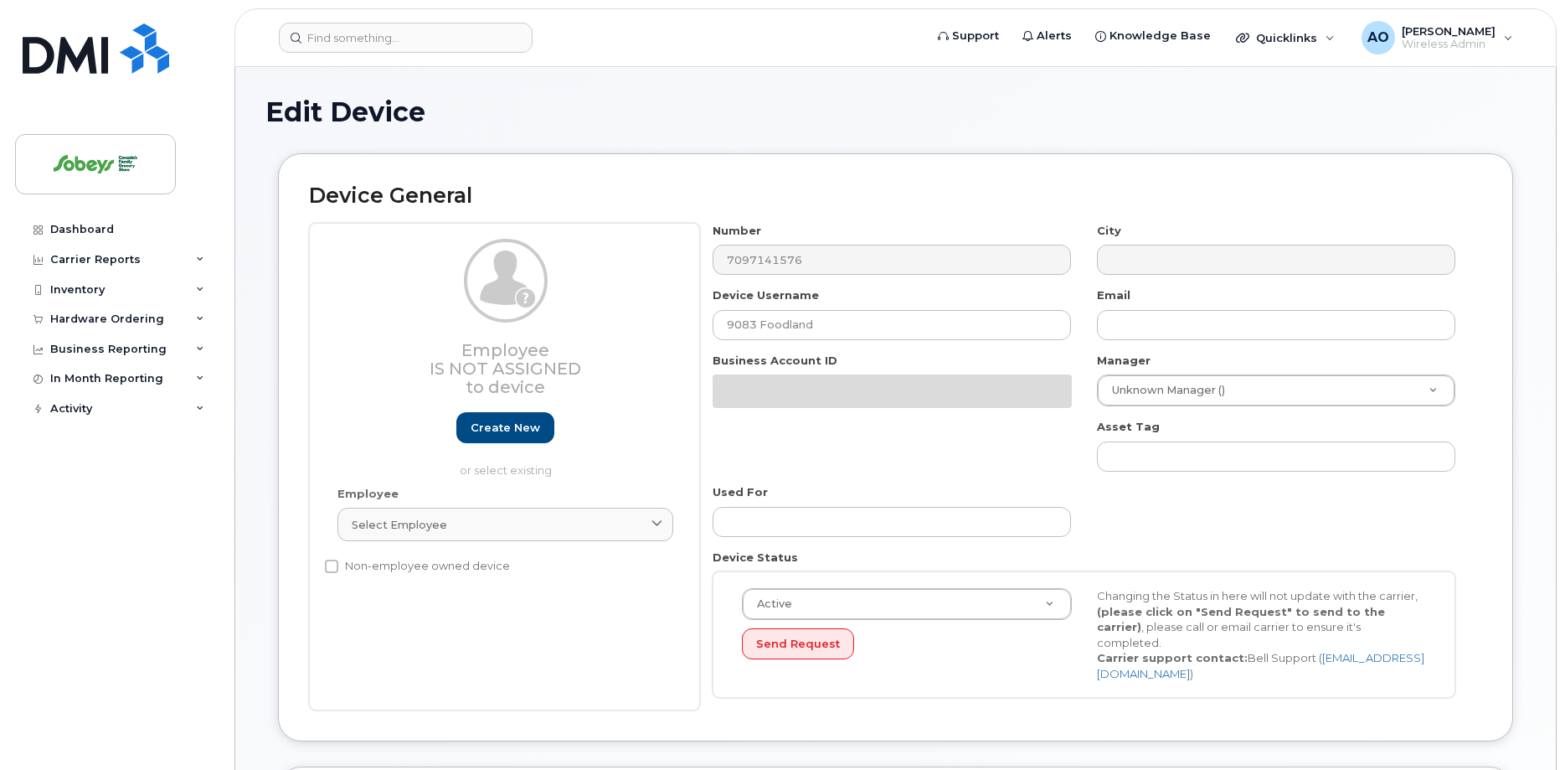
select select "17270599"
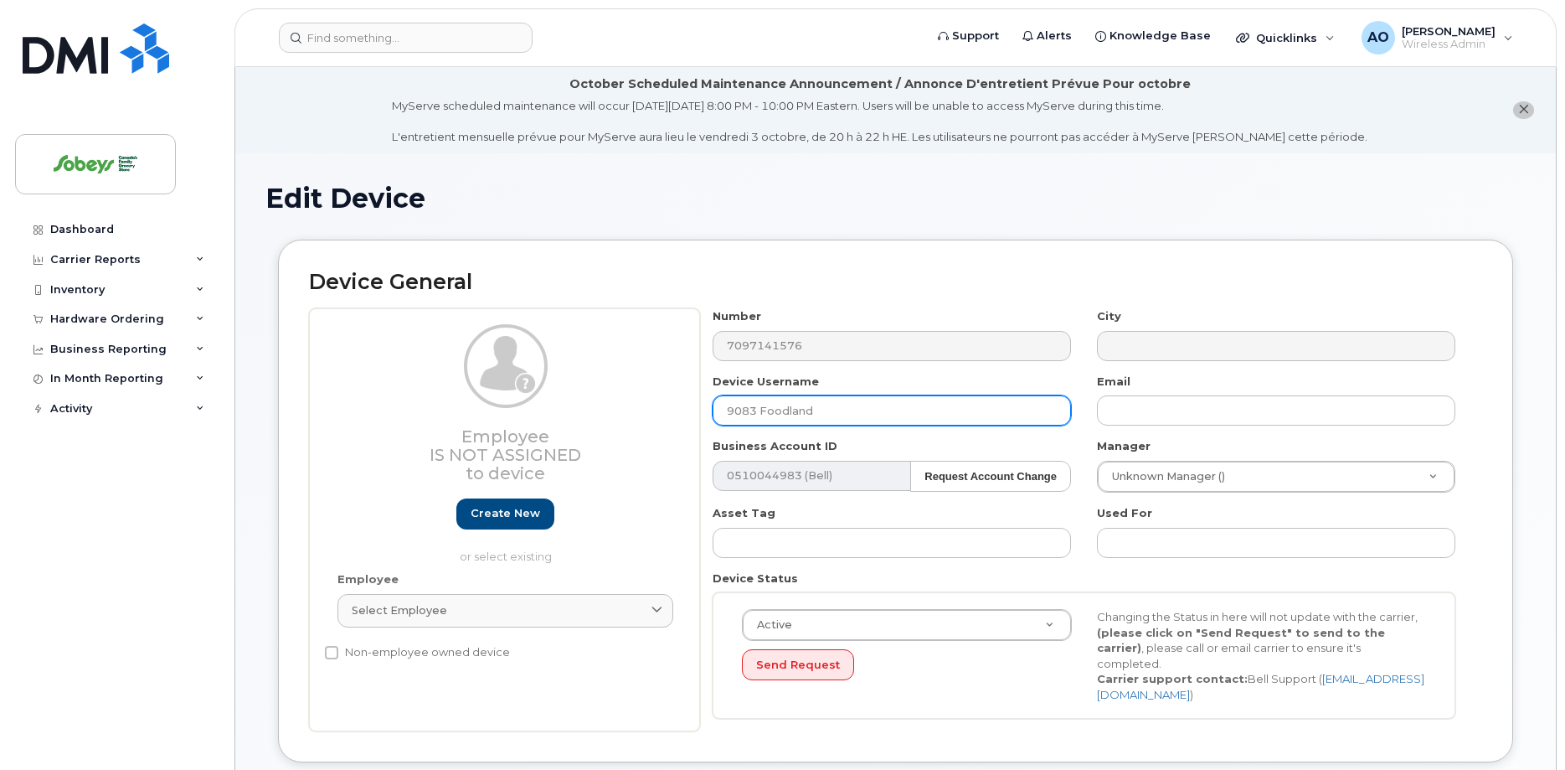
drag, startPoint x: 756, startPoint y: 409, endPoint x: 670, endPoint y: 400, distance: 86.7
click at [713, 400] on input "9083 Foodland" at bounding box center [892, 410] width 358 height 30
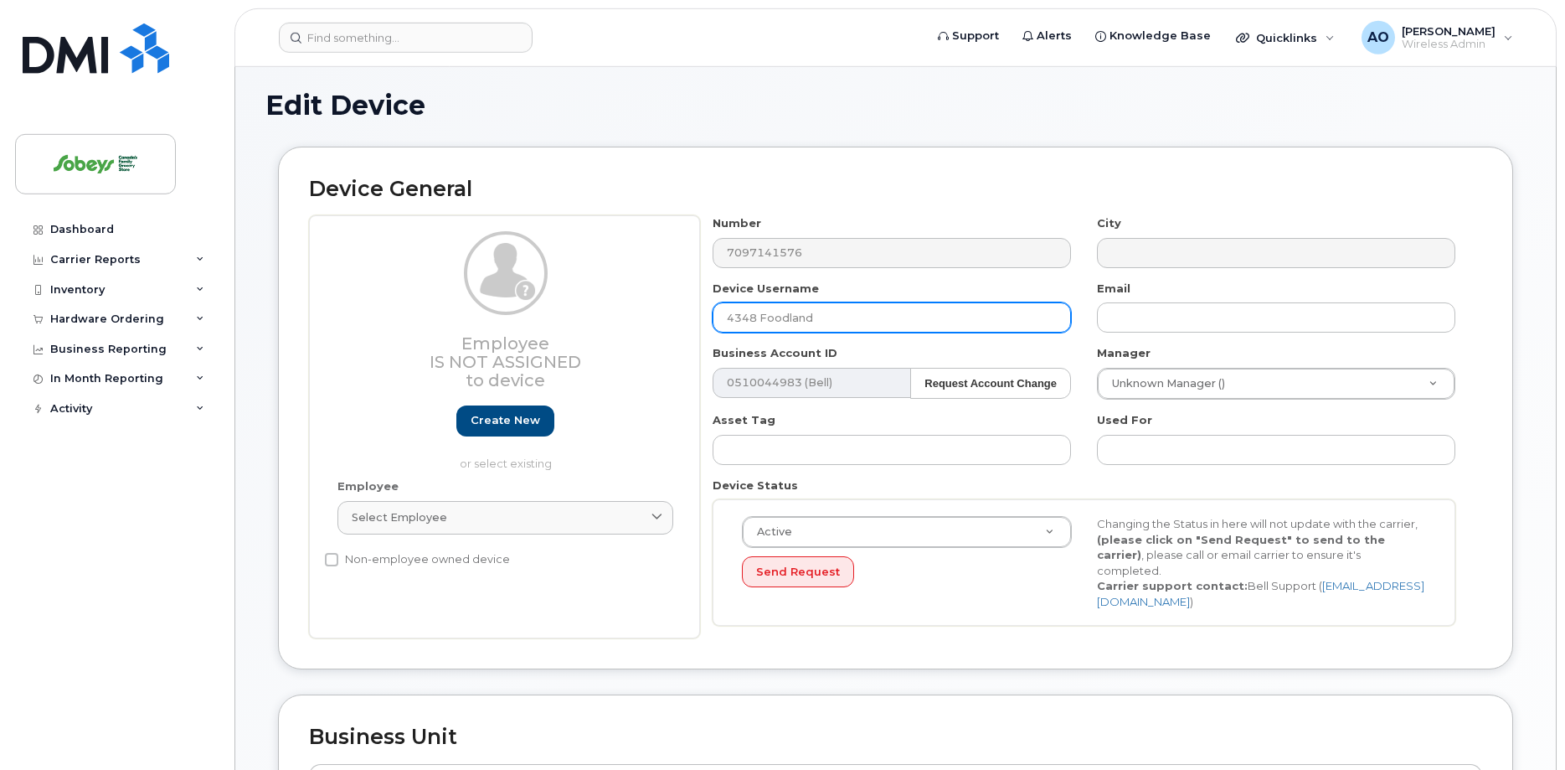
scroll to position [171, 0]
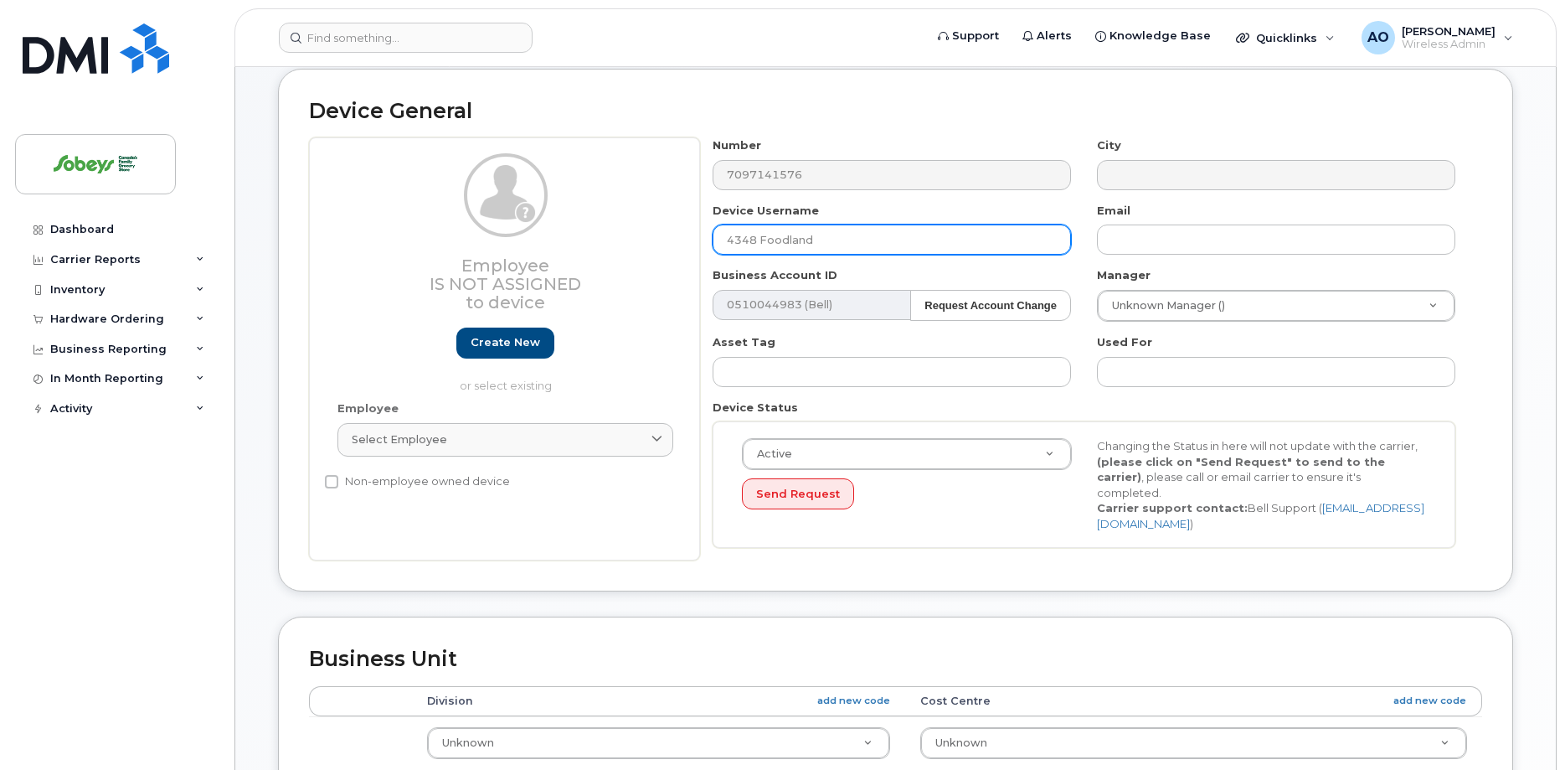
drag, startPoint x: 759, startPoint y: 240, endPoint x: 678, endPoint y: 230, distance: 81.0
click at [713, 230] on input "4348 Foodland" at bounding box center [892, 239] width 358 height 30
drag, startPoint x: 821, startPoint y: 239, endPoint x: 713, endPoint y: 234, distance: 108.9
click at [713, 234] on input "4348 Foodland" at bounding box center [892, 239] width 358 height 30
paste input "Safeway Liquor"
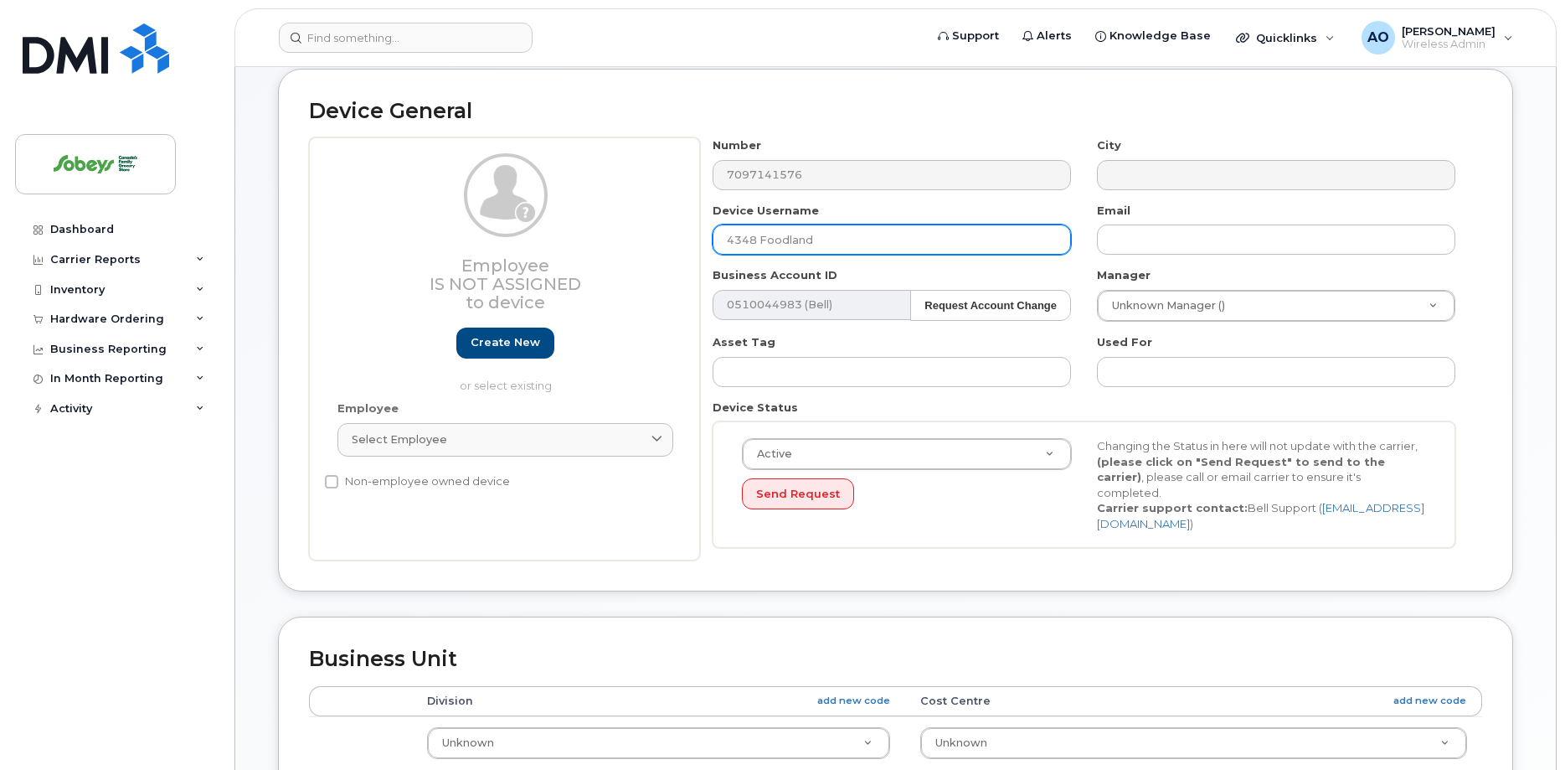
click at [790, 237] on input "4348 Foodland" at bounding box center [892, 239] width 358 height 30
paste input "Safeway Liquor"
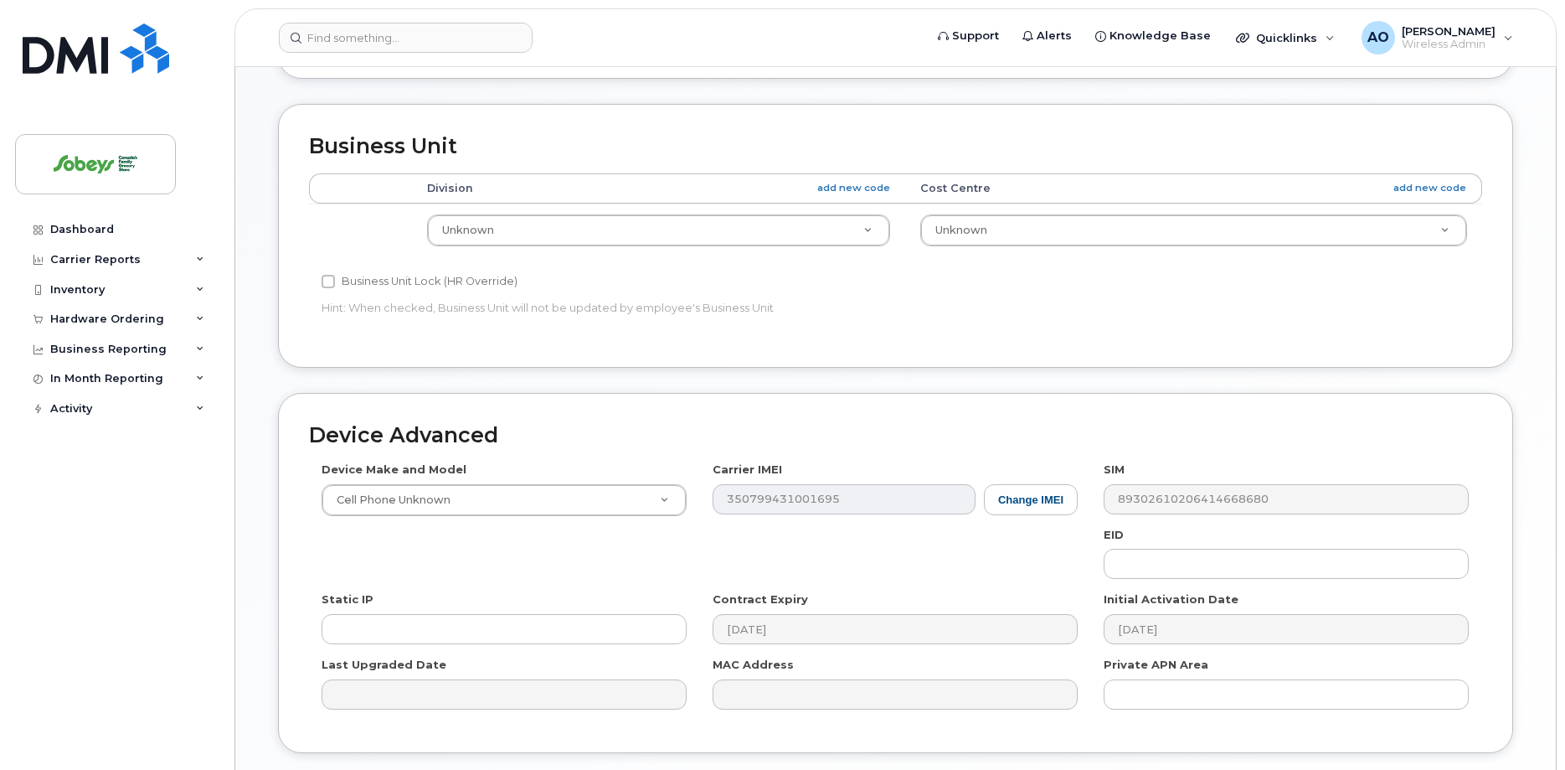
scroll to position [790, 0]
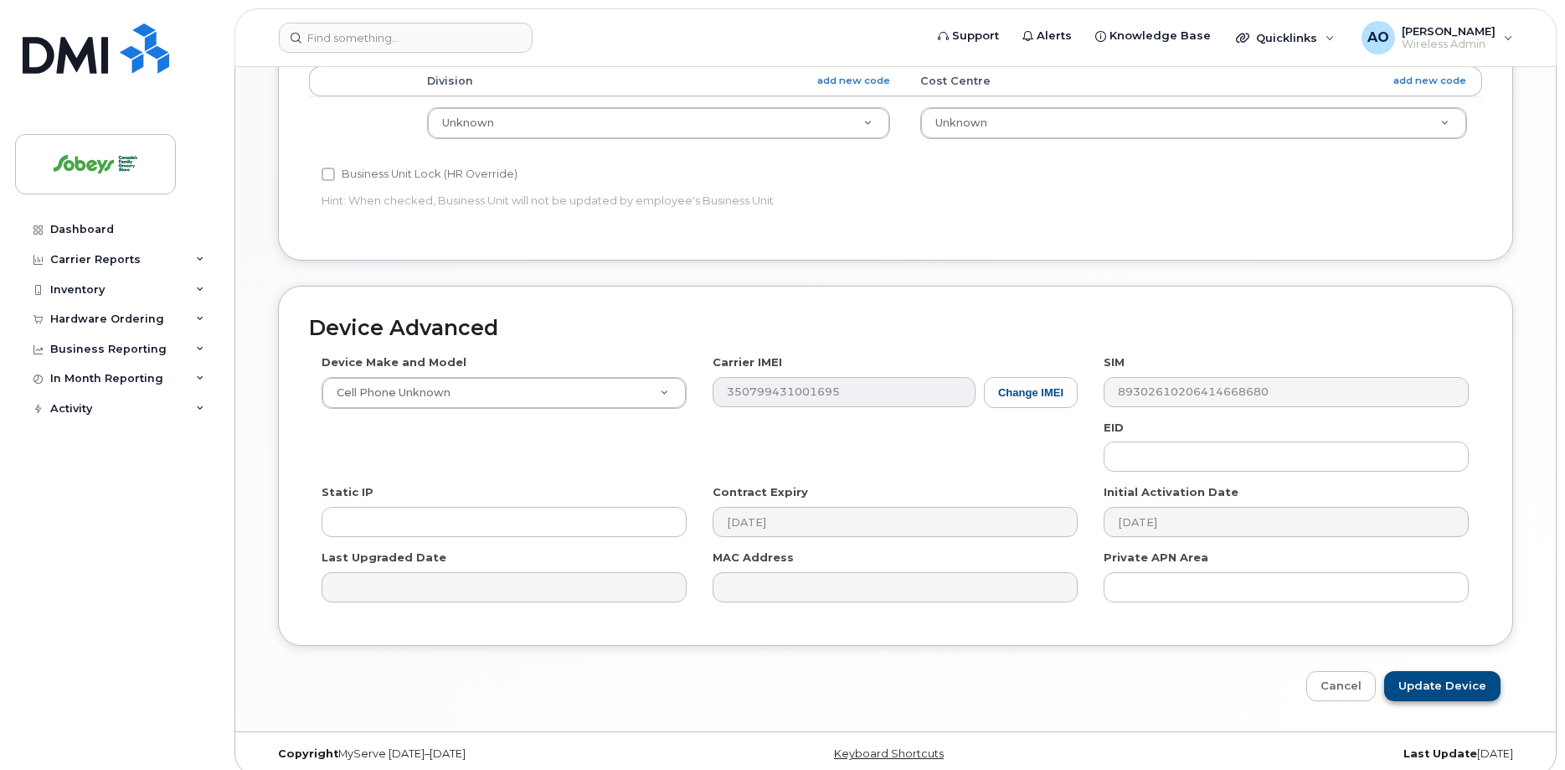
type input "4348 Safeway Liquor"
click at [1438, 671] on input "Update Device" at bounding box center [1442, 686] width 116 height 31
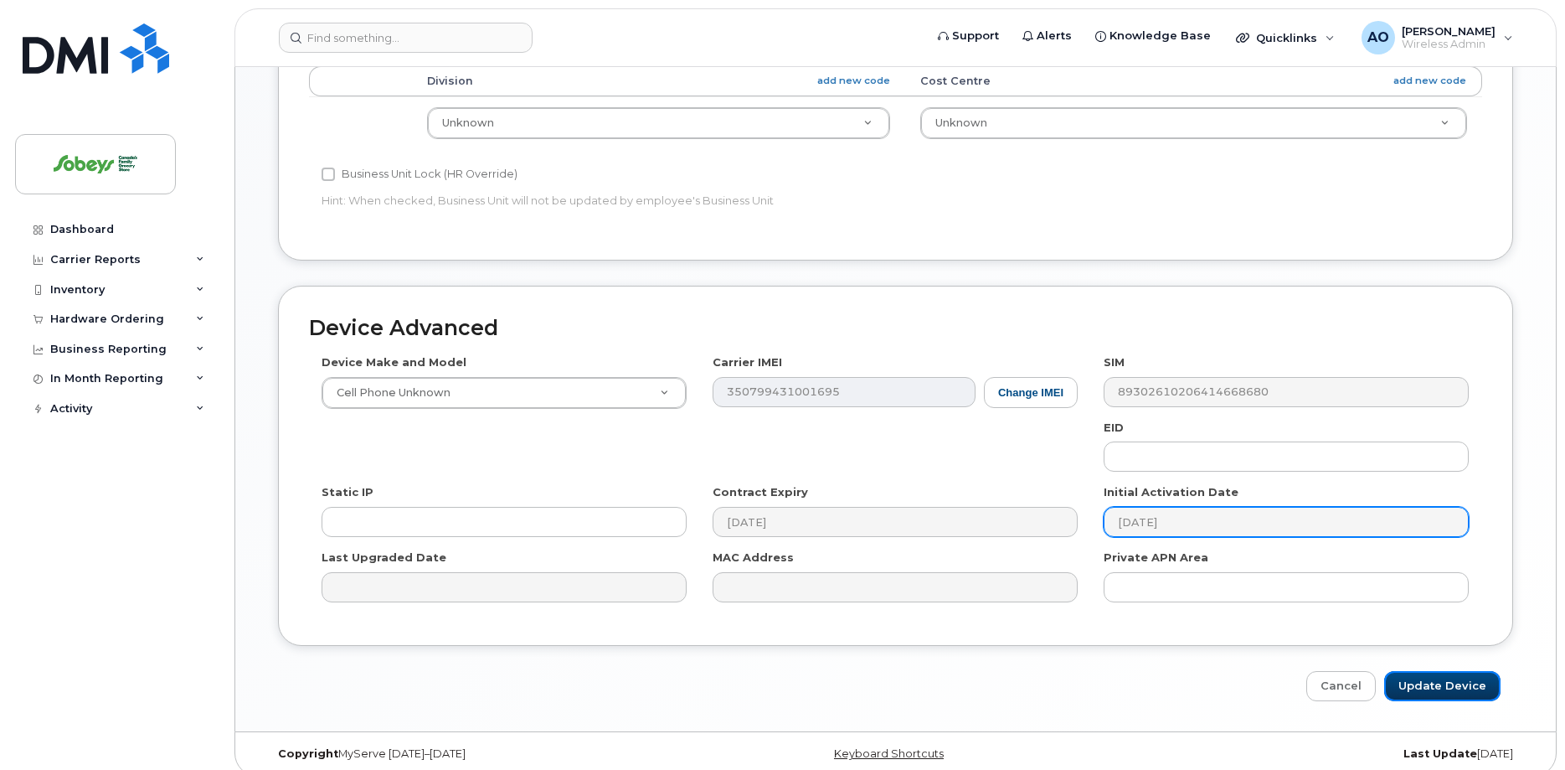
type input "Saving..."
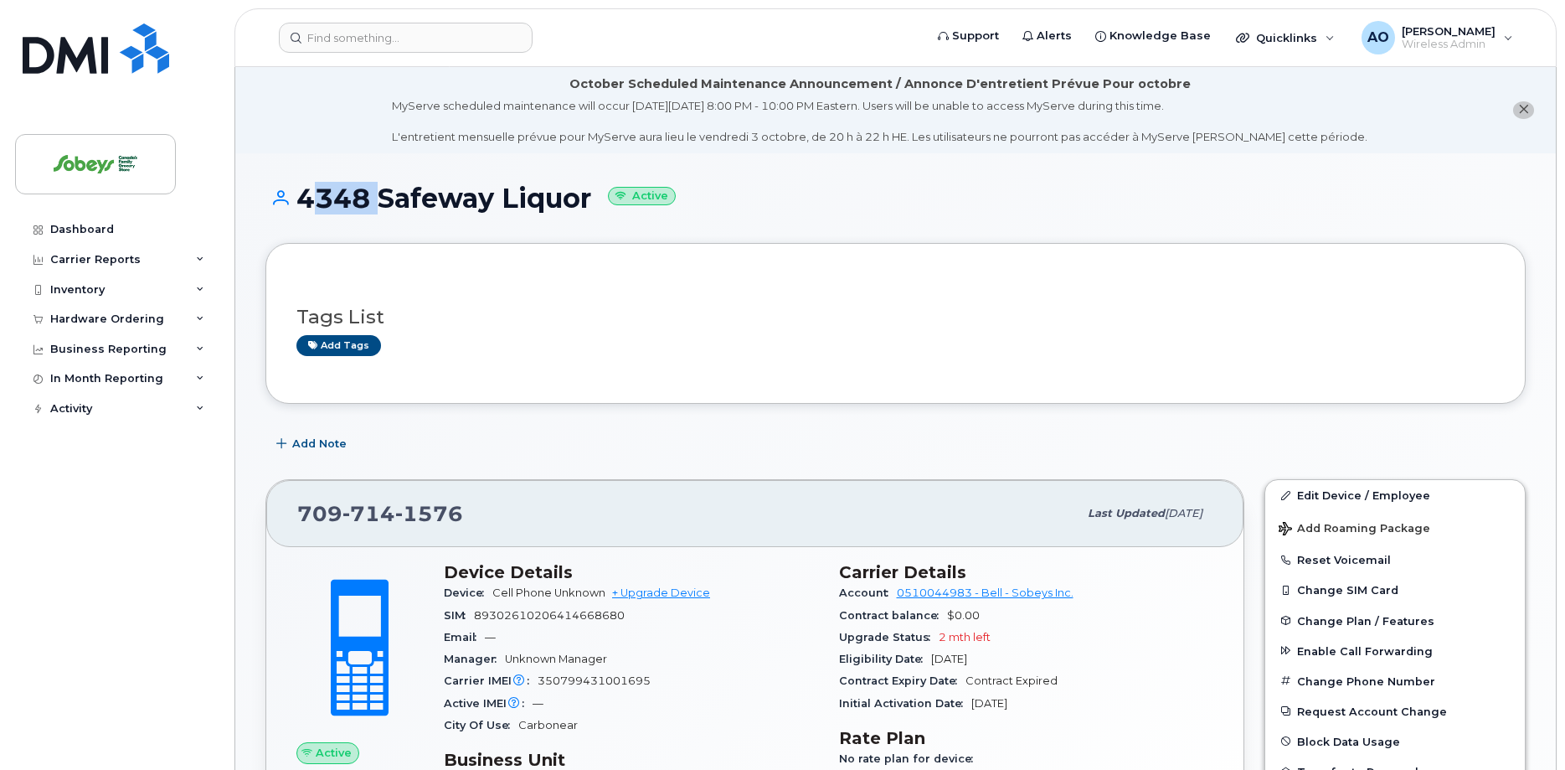
drag, startPoint x: 366, startPoint y: 195, endPoint x: 306, endPoint y: 194, distance: 60.3
click at [306, 194] on h1 "4348 Safeway Liquor Active" at bounding box center [895, 197] width 1260 height 29
copy h1 "4348"
drag, startPoint x: 495, startPoint y: 522, endPoint x: 302, endPoint y: 517, distance: 192.6
click at [302, 517] on div "709 714 1576" at bounding box center [687, 513] width 780 height 35
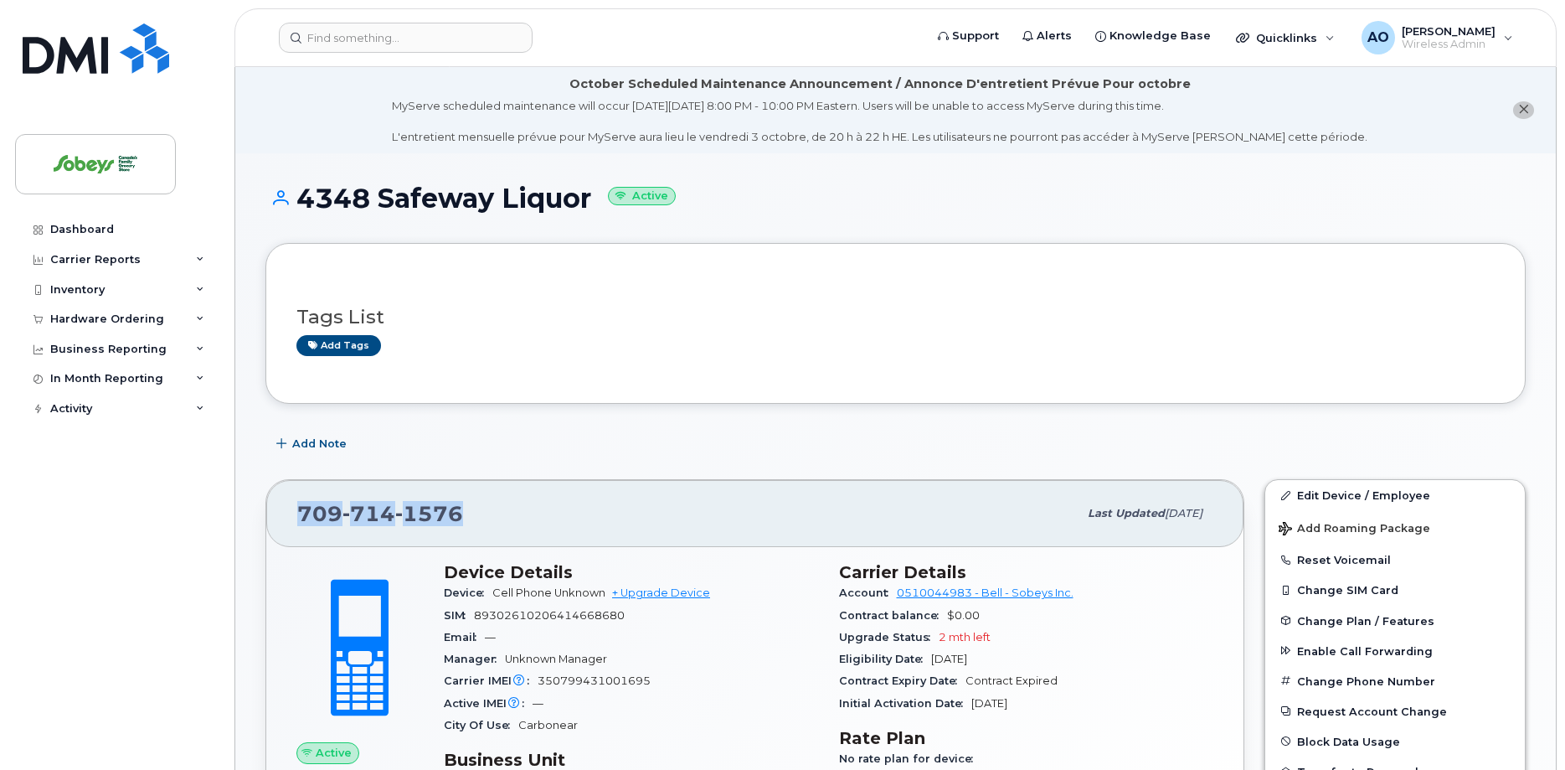
copy span "709 714 1576"
click at [569, 610] on span "89302610206414668680" at bounding box center [549, 615] width 151 height 13
copy div "89302610206414668680"
click at [573, 682] on span "350799431001695" at bounding box center [594, 680] width 113 height 13
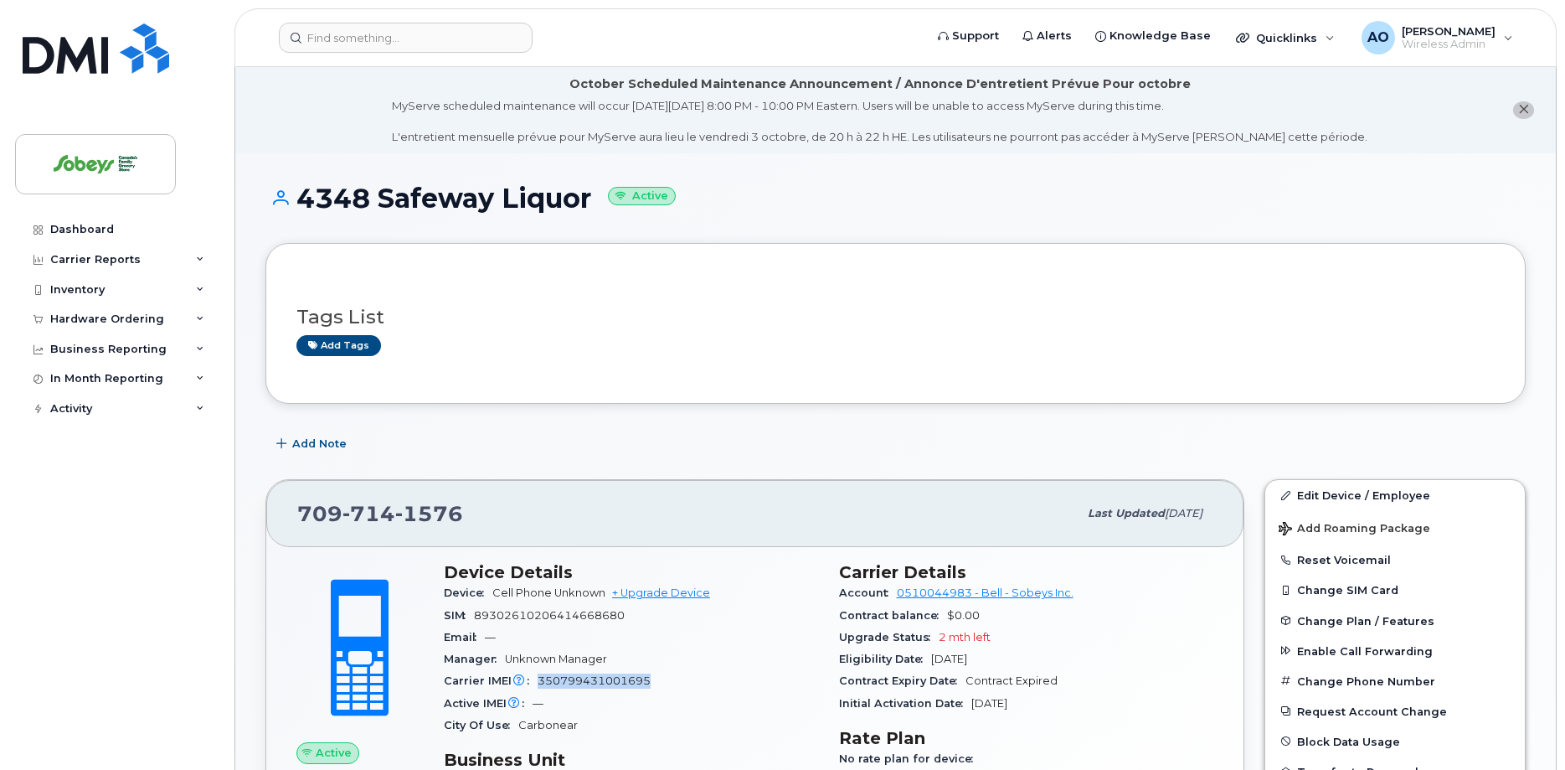
click at [570, 682] on span "350799431001695" at bounding box center [594, 680] width 113 height 13
copy span "350799431001695"
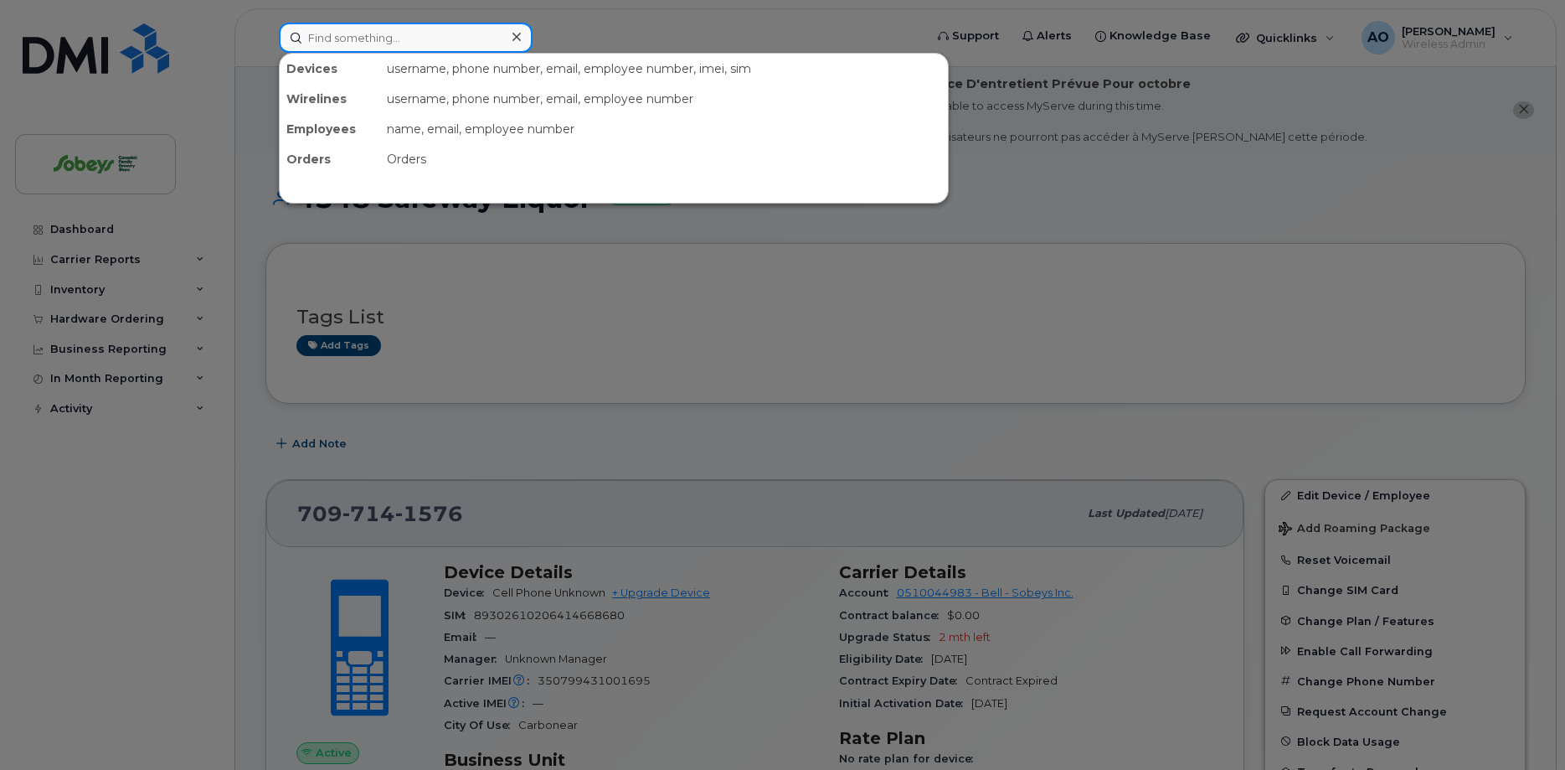
click at [366, 40] on input at bounding box center [406, 38] width 254 height 30
paste input "416-697-8092"
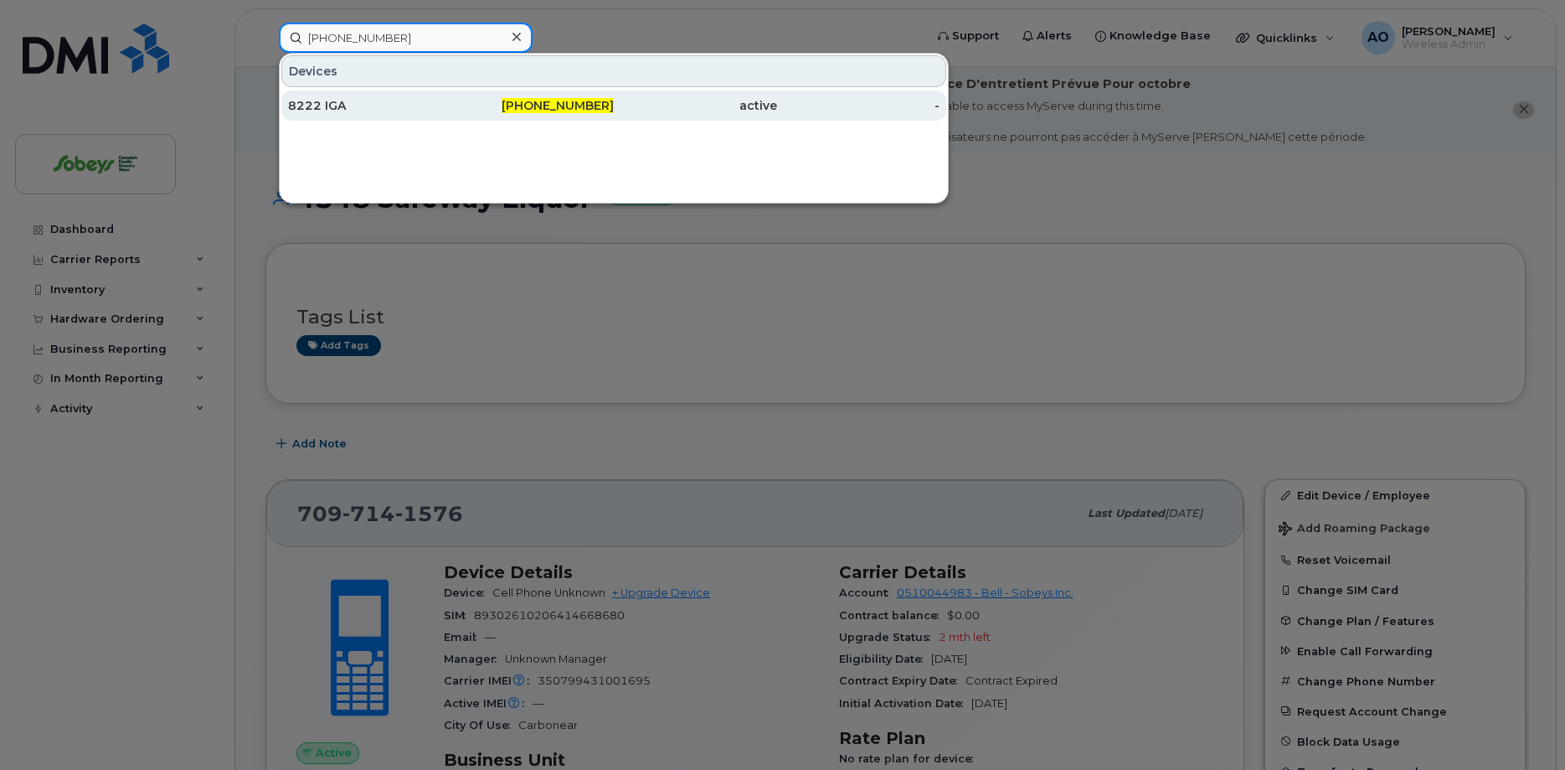
type input "416-697-8092"
click at [351, 110] on div "8222 IGA" at bounding box center [369, 105] width 163 height 17
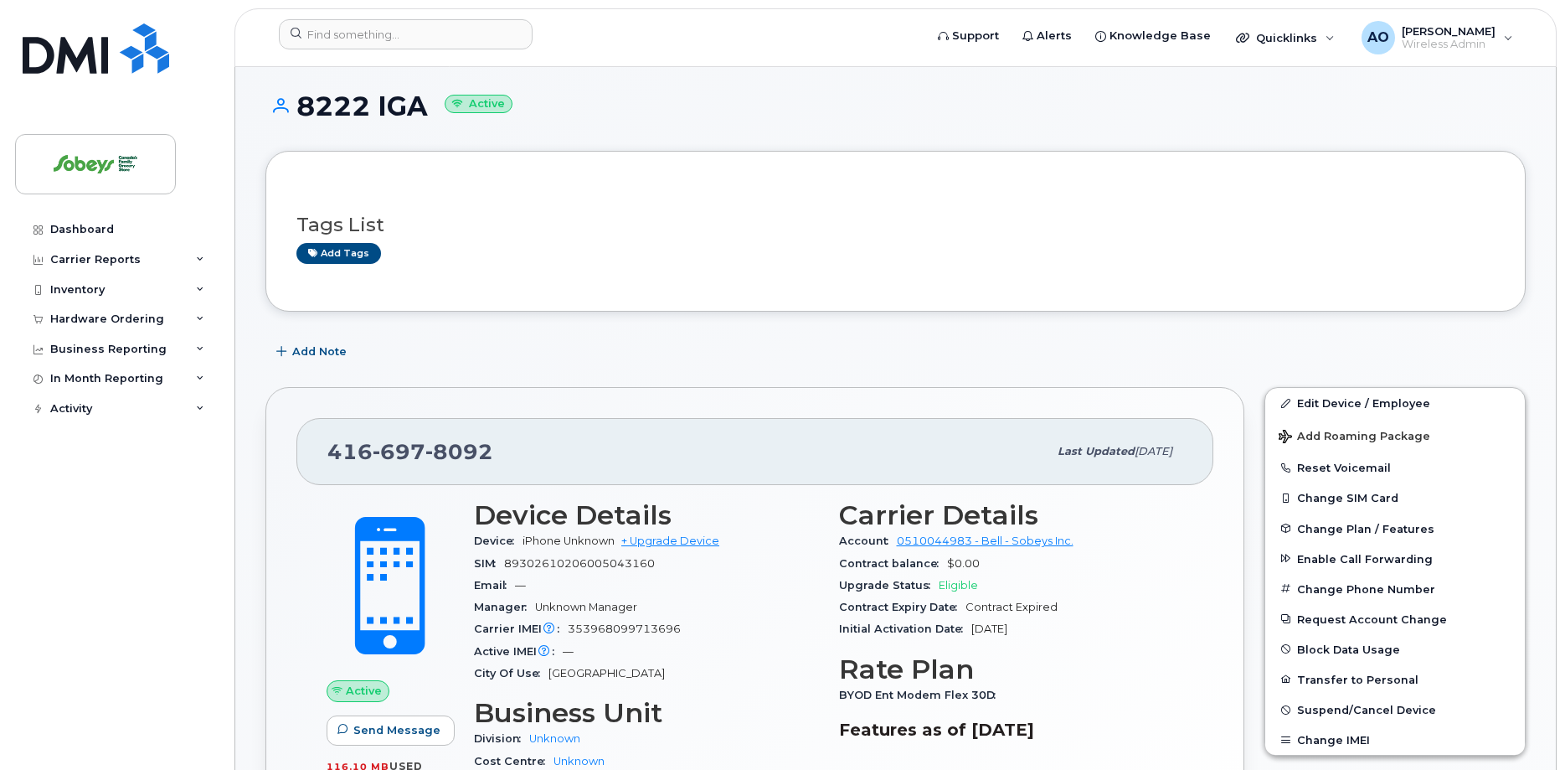
scroll to position [342, 0]
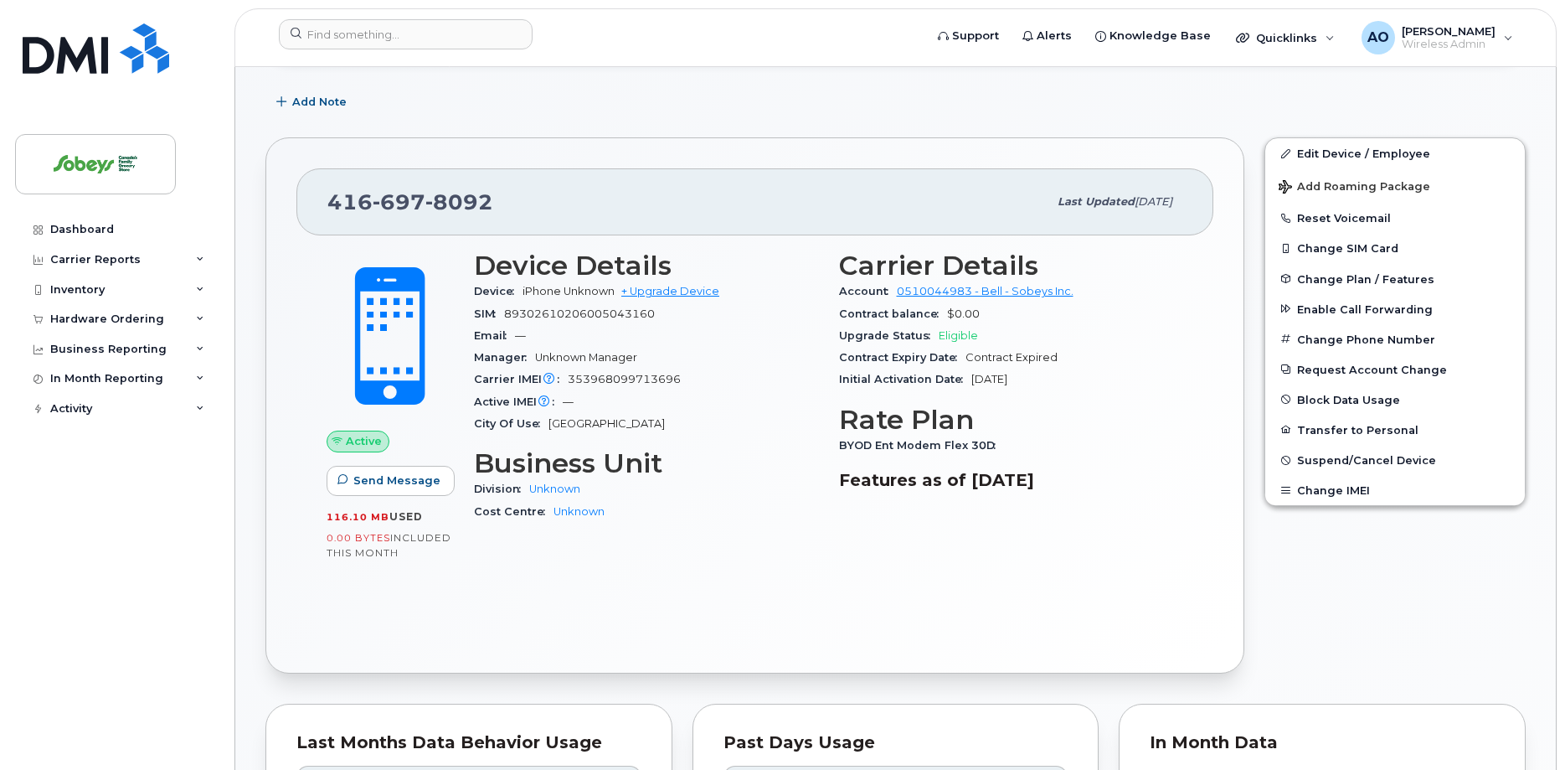
click at [603, 316] on span "89302610206005043160" at bounding box center [579, 313] width 151 height 13
copy div "89302610206005043160"
click at [649, 376] on span "353968099713696" at bounding box center [624, 379] width 113 height 13
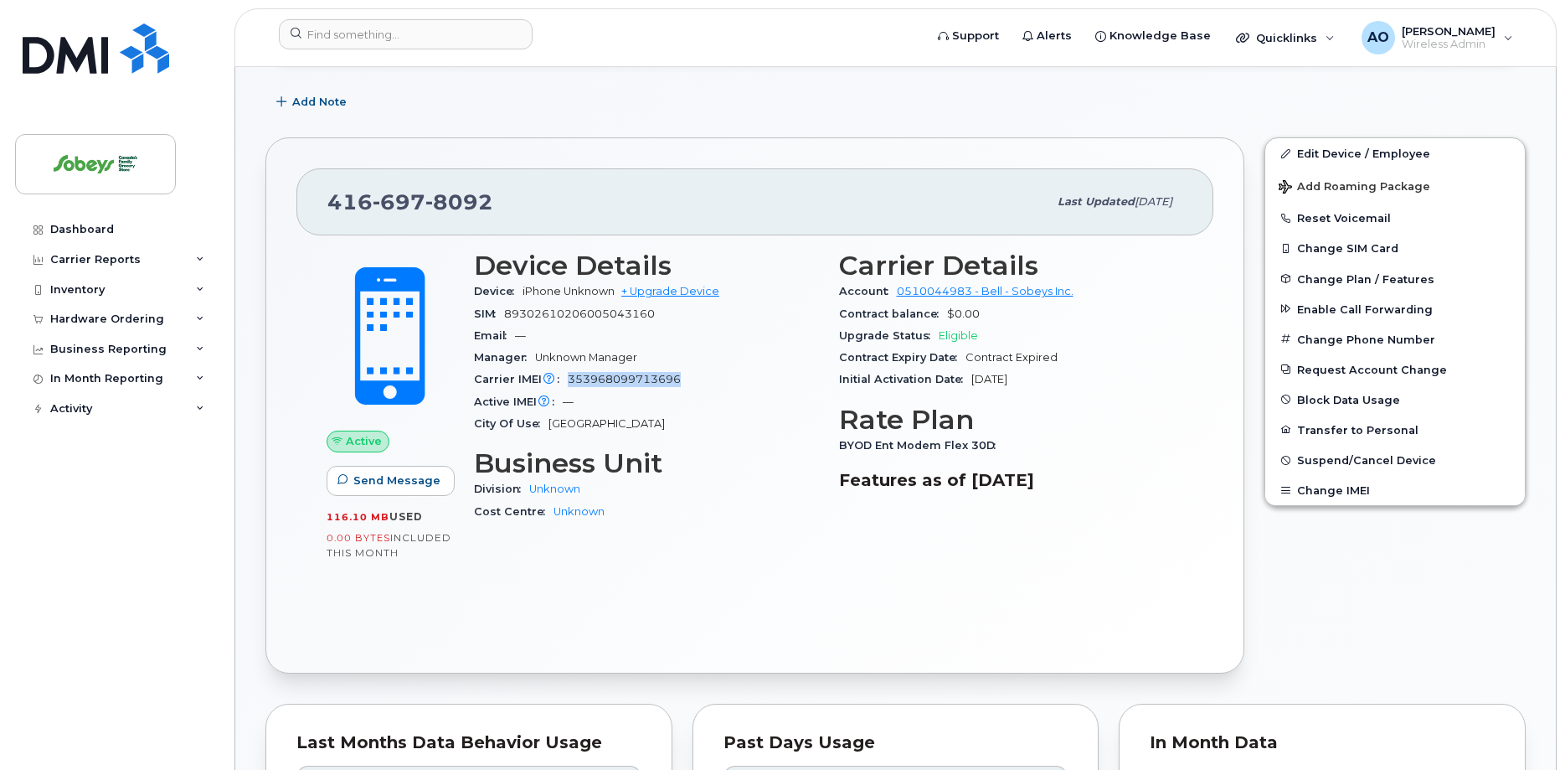
copy span "353968099713696"
